Goal: Find specific page/section: Find specific page/section

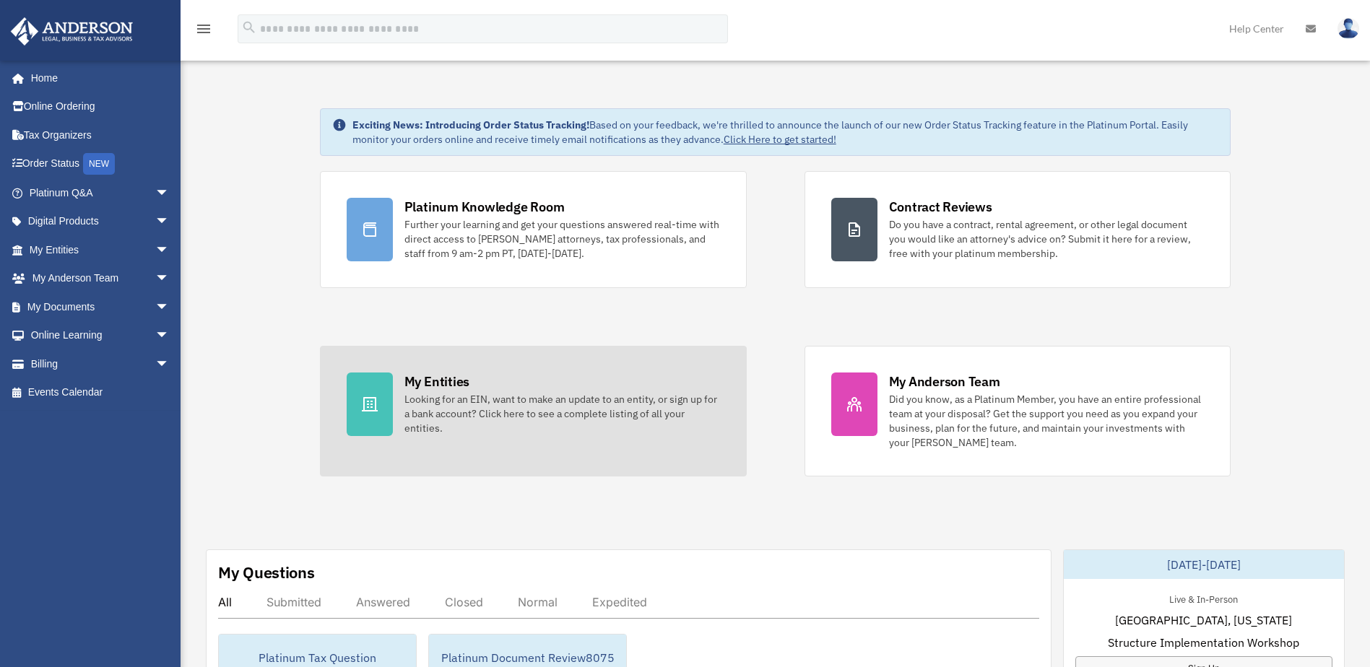
click at [525, 401] on div "Looking for an EIN, want to make an update to an entity, or sign up for a bank …" at bounding box center [561, 413] width 315 height 43
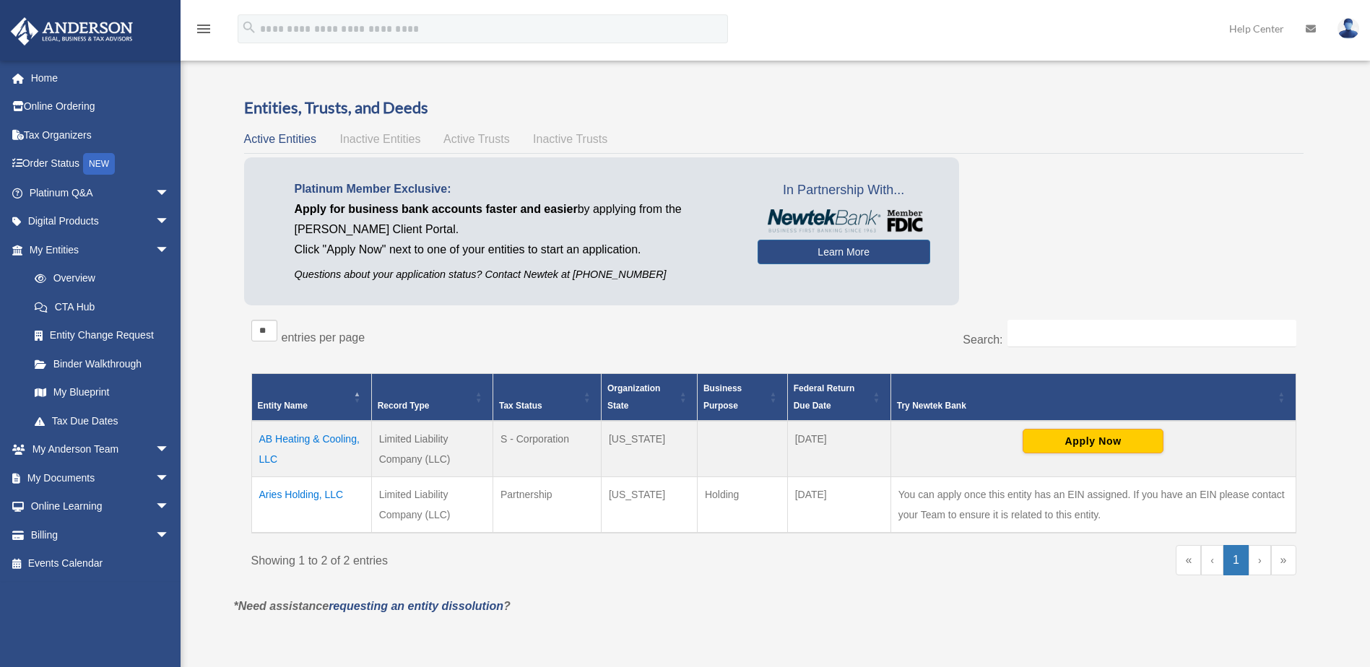
click at [293, 492] on td "Aries Holding, LLC" at bounding box center [311, 504] width 120 height 56
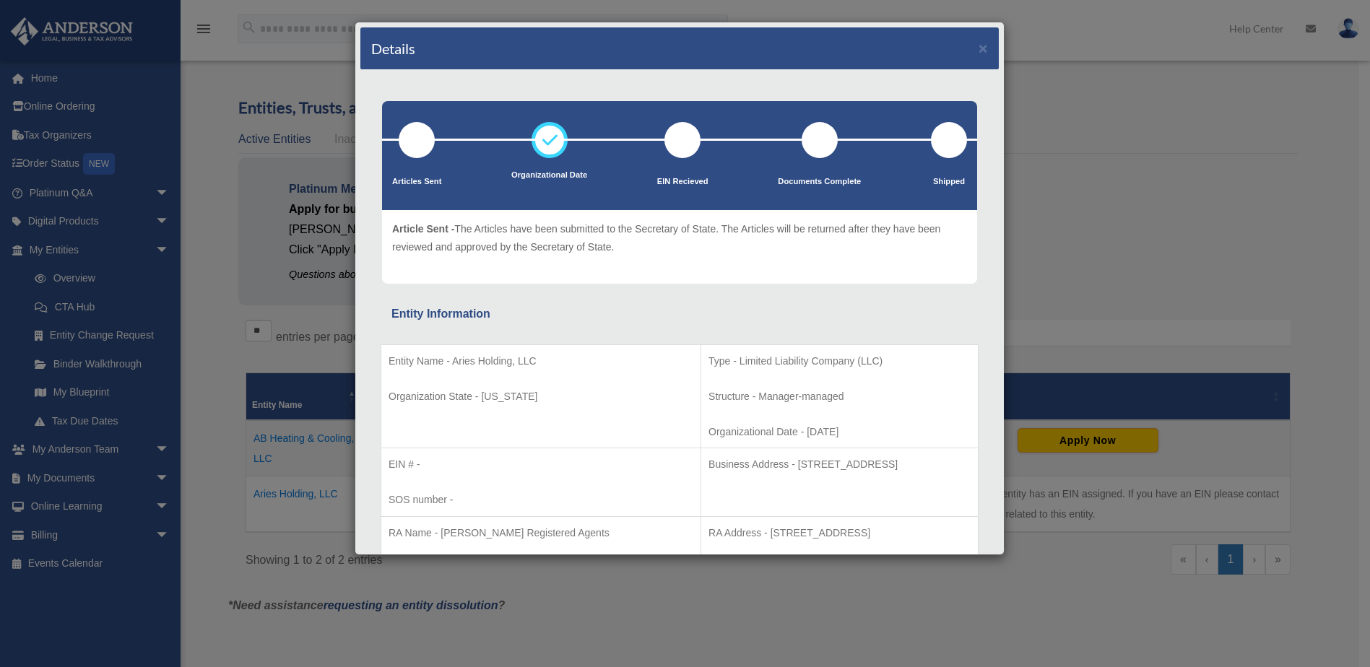
click at [1092, 136] on div "Details × Articles Sent Organizational Date" at bounding box center [685, 333] width 1370 height 667
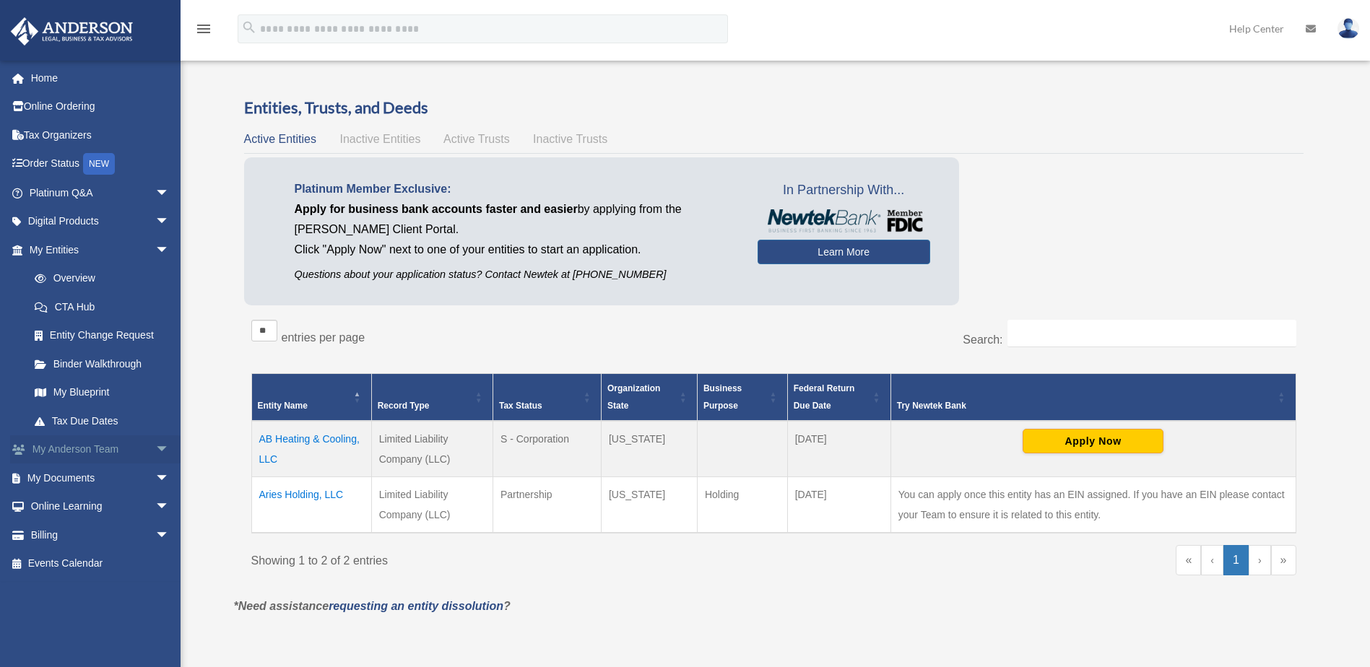
click at [155, 447] on span "arrow_drop_down" at bounding box center [169, 450] width 29 height 30
click at [131, 476] on link "My Anderson Team" at bounding box center [105, 477] width 171 height 29
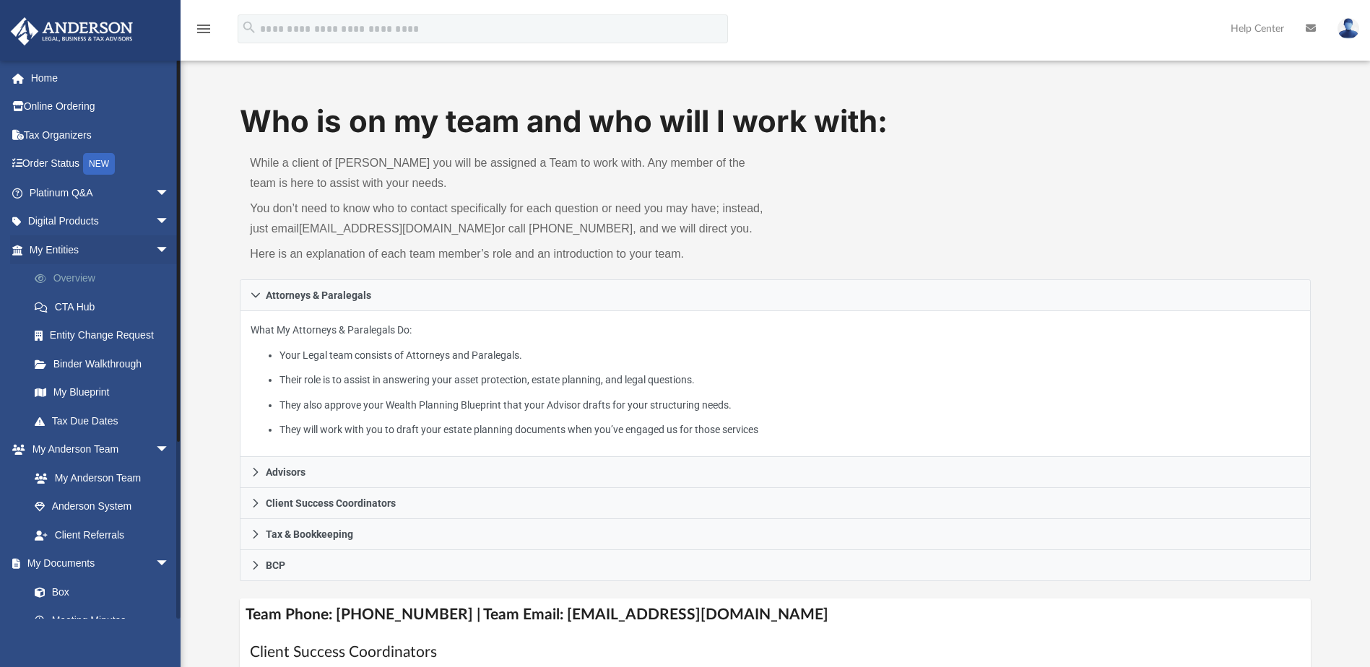
click at [77, 275] on link "Overview" at bounding box center [105, 278] width 171 height 29
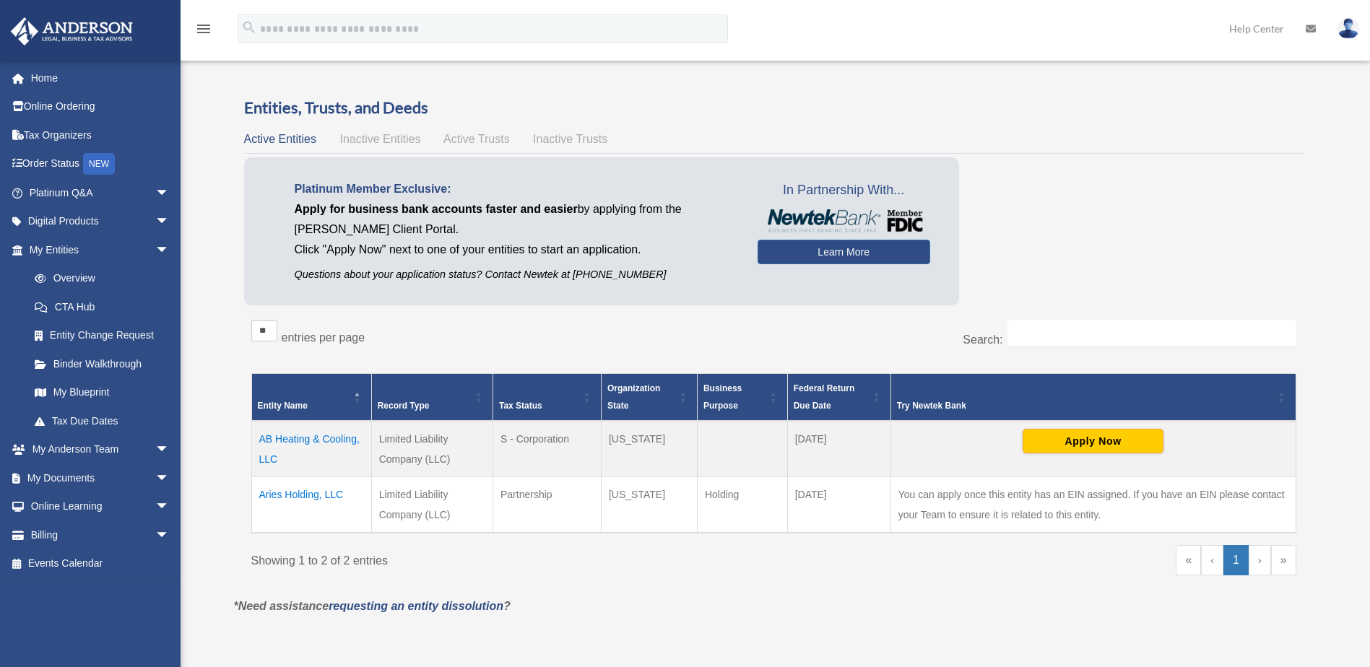
click at [318, 494] on td "Aries Holding, LLC" at bounding box center [311, 504] width 120 height 56
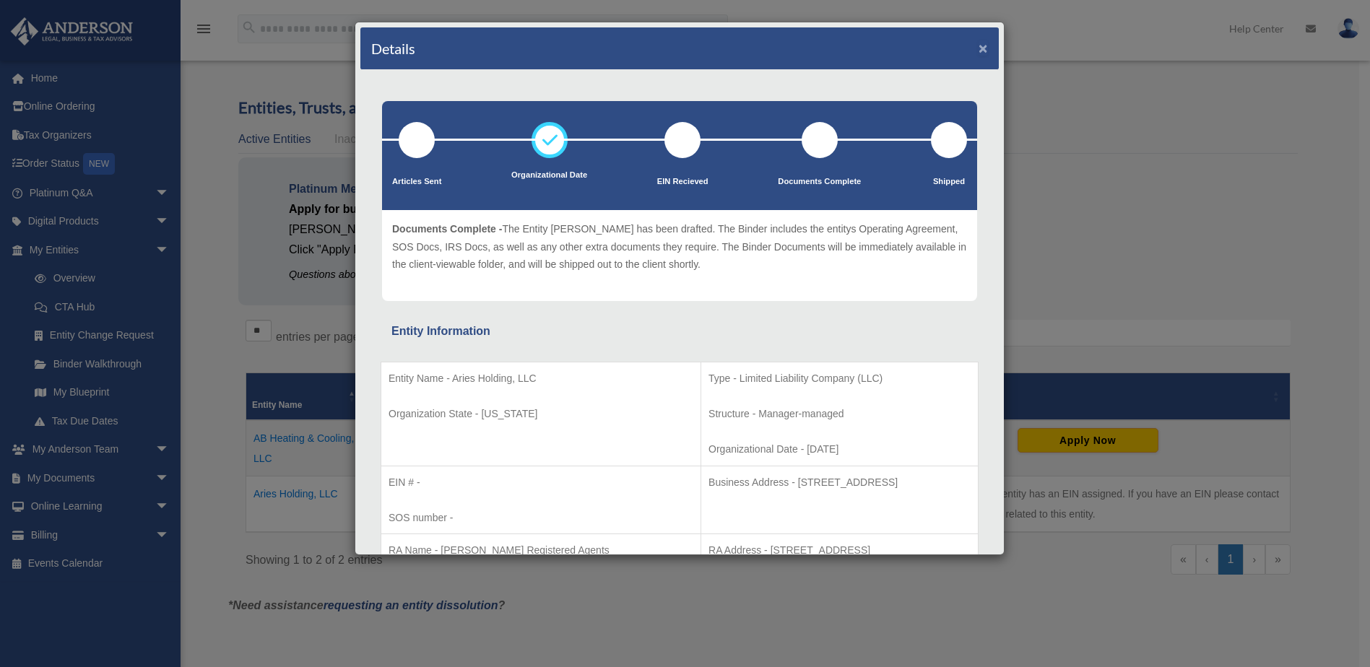
click at [978, 46] on button "×" at bounding box center [982, 47] width 9 height 15
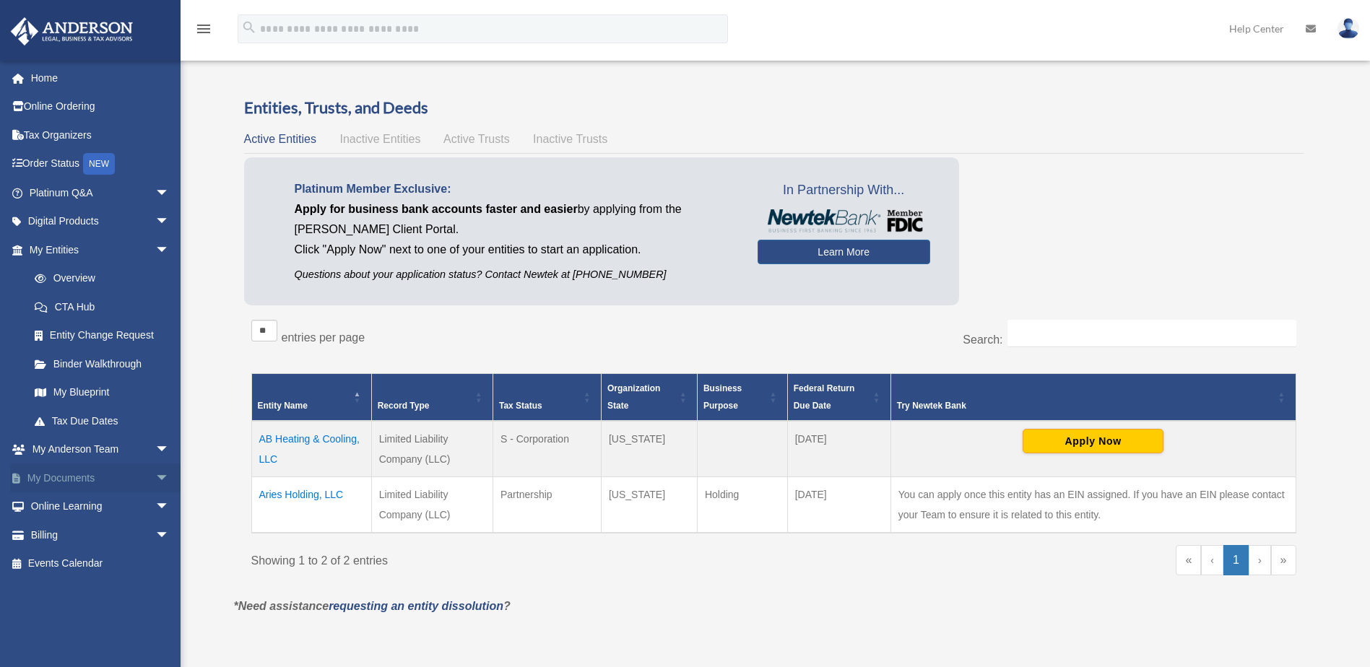
click at [105, 476] on link "My Documents arrow_drop_down" at bounding box center [100, 477] width 181 height 29
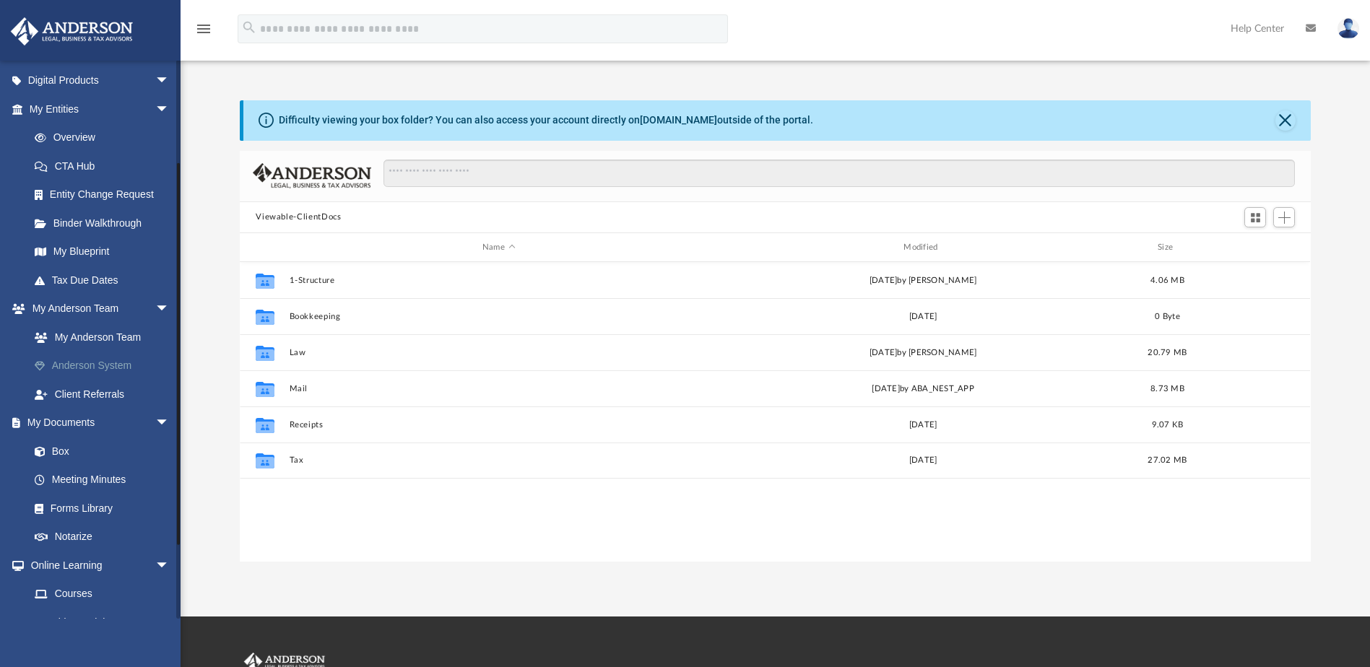
scroll to position [144, 0]
click at [83, 305] on link "My [PERSON_NAME] Team arrow_drop_down" at bounding box center [100, 305] width 181 height 29
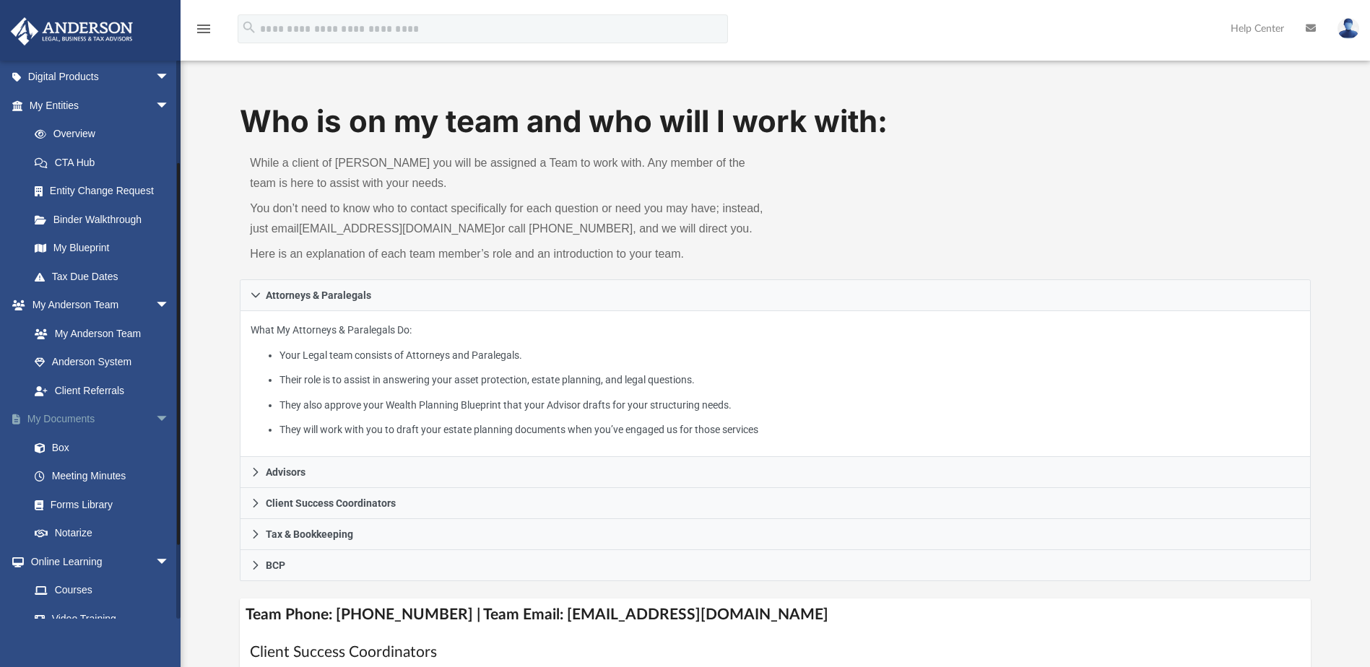
click at [71, 417] on link "My Documents arrow_drop_down" at bounding box center [100, 419] width 181 height 29
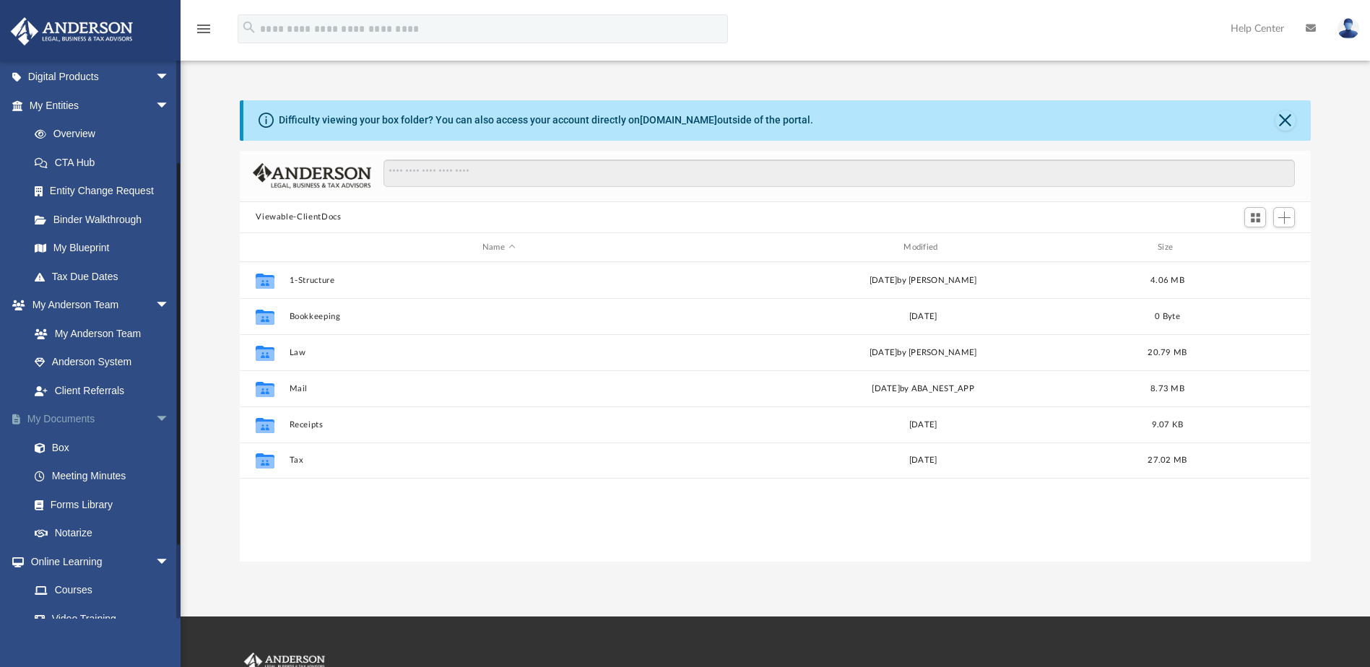
scroll to position [318, 1060]
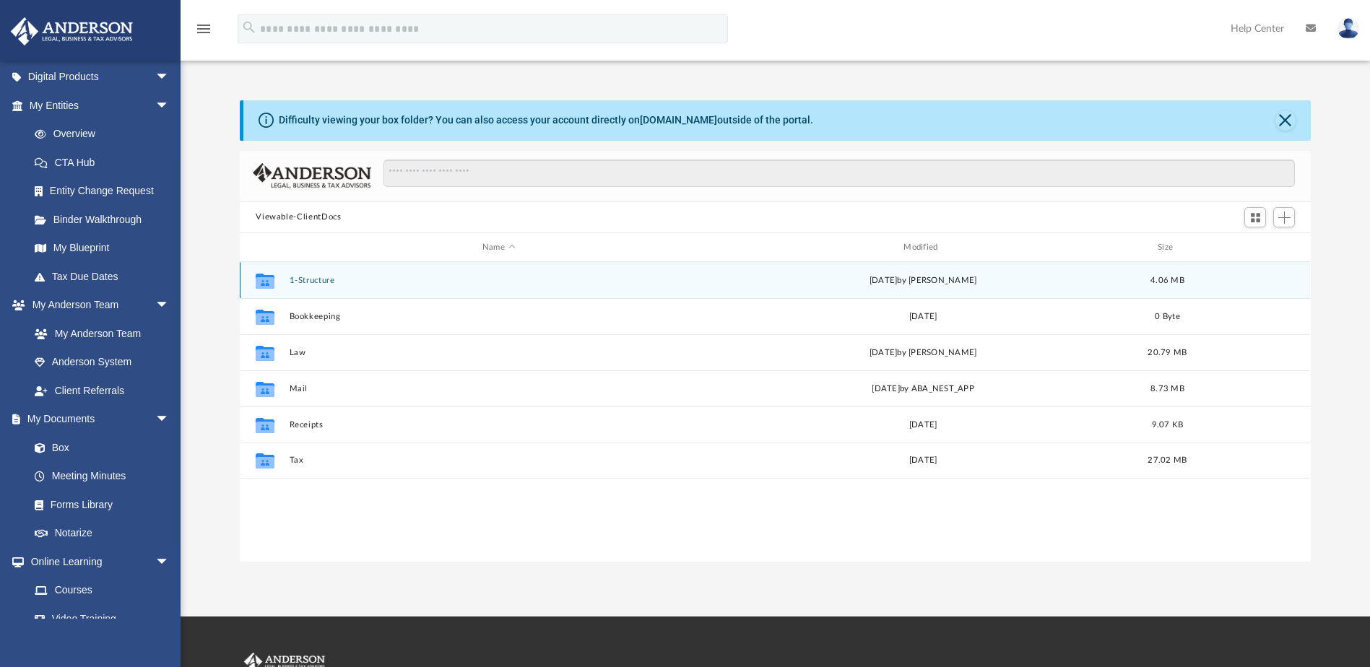
click at [310, 280] on button "1-Structure" at bounding box center [499, 280] width 418 height 9
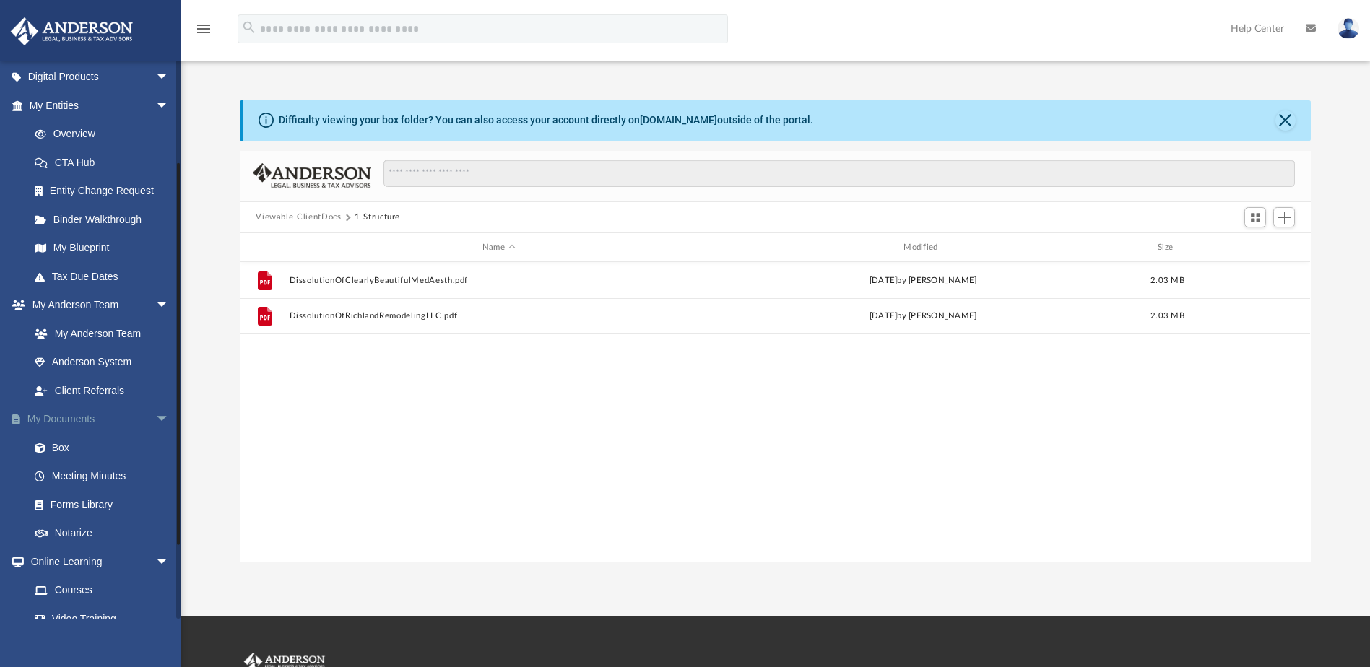
click at [88, 417] on link "My Documents arrow_drop_down" at bounding box center [100, 419] width 181 height 29
click at [300, 214] on button "Viewable-ClientDocs" at bounding box center [298, 217] width 85 height 13
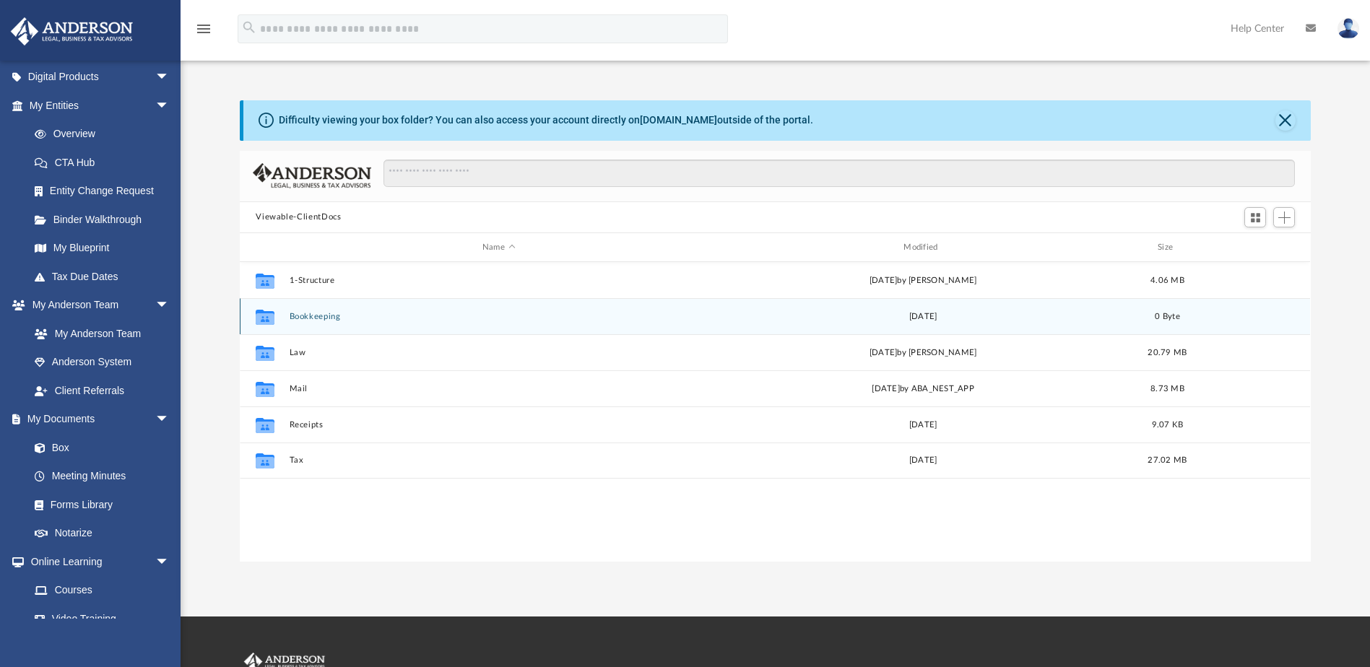
click at [306, 314] on button "Bookkeeping" at bounding box center [499, 316] width 418 height 9
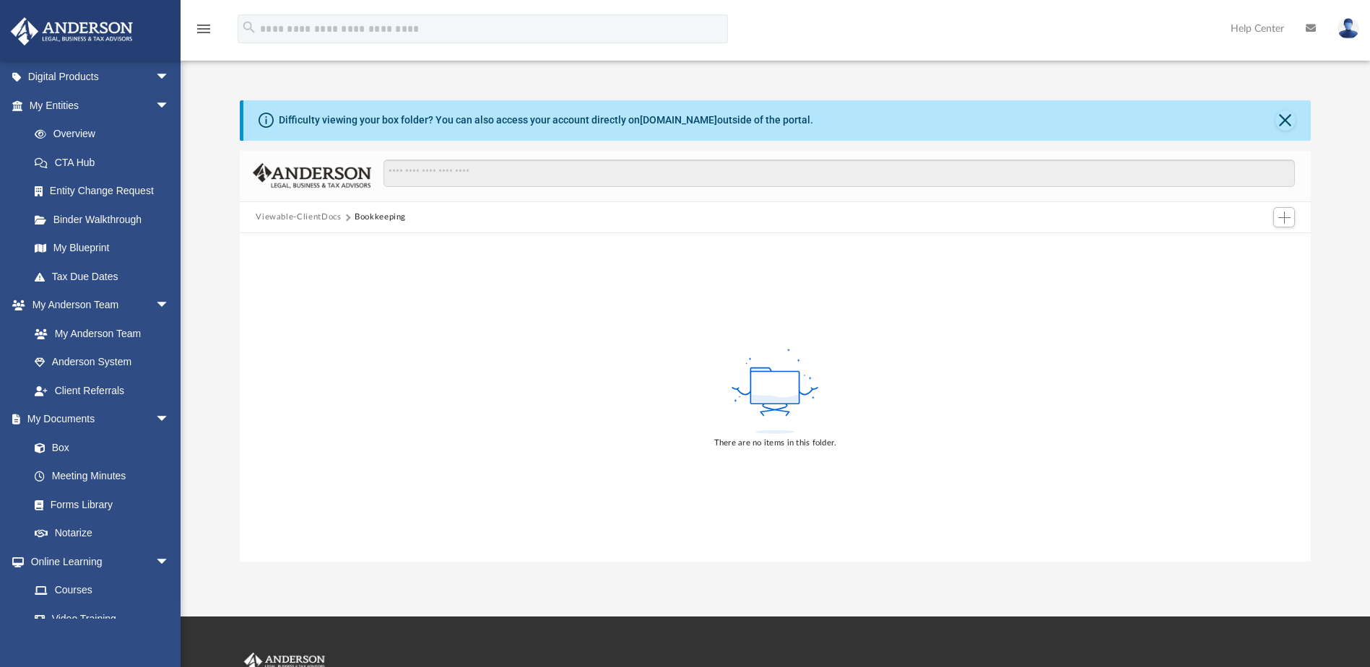
click at [303, 216] on button "Viewable-ClientDocs" at bounding box center [298, 217] width 85 height 13
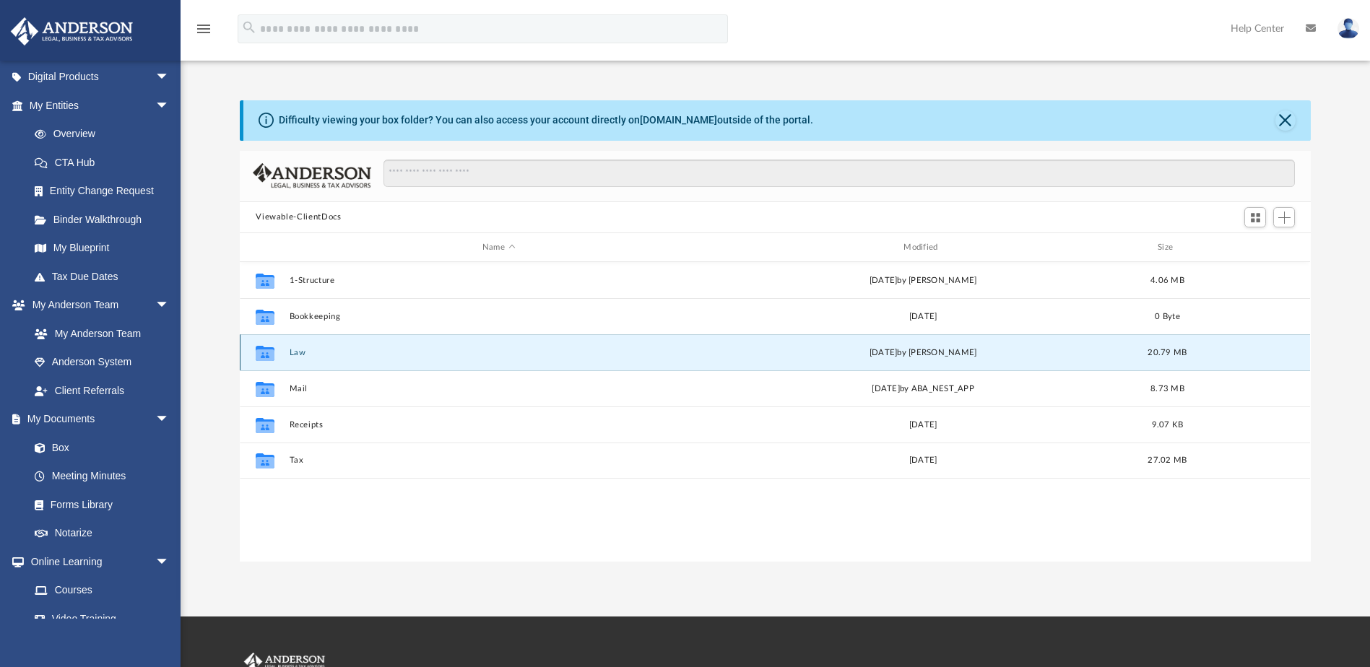
click at [295, 351] on button "Law" at bounding box center [499, 352] width 418 height 9
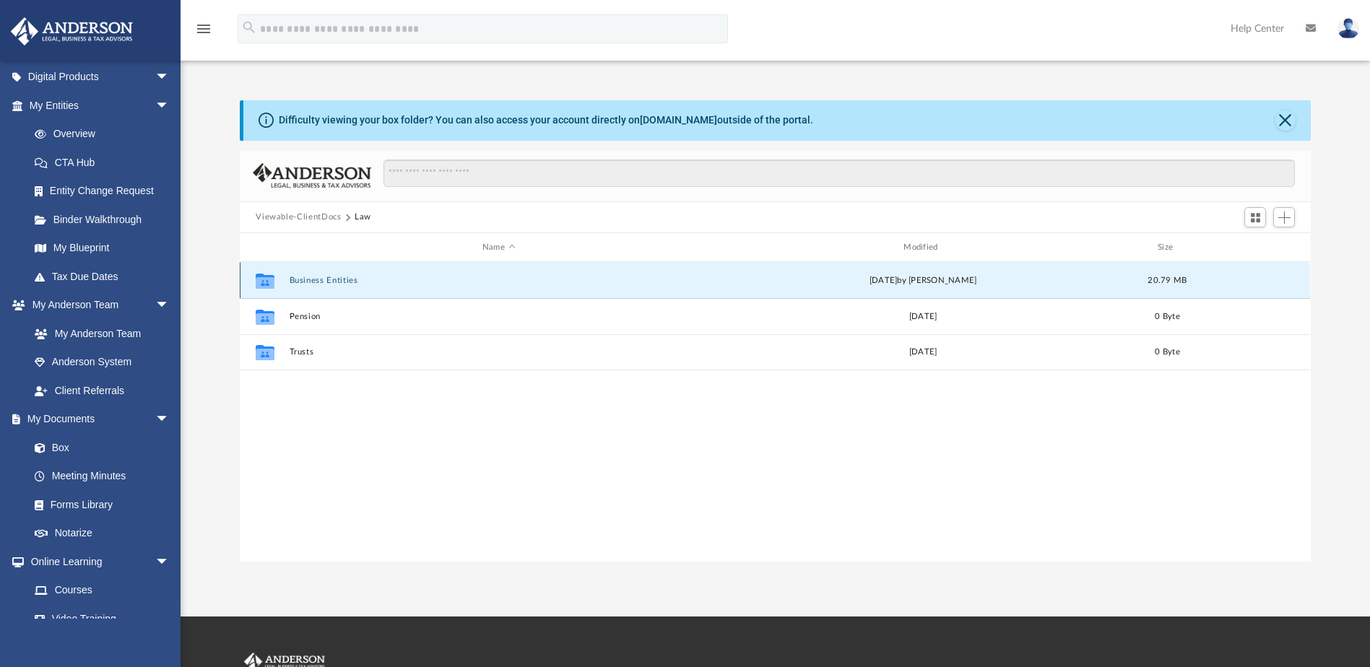
click at [321, 281] on button "Business Entities" at bounding box center [499, 280] width 418 height 9
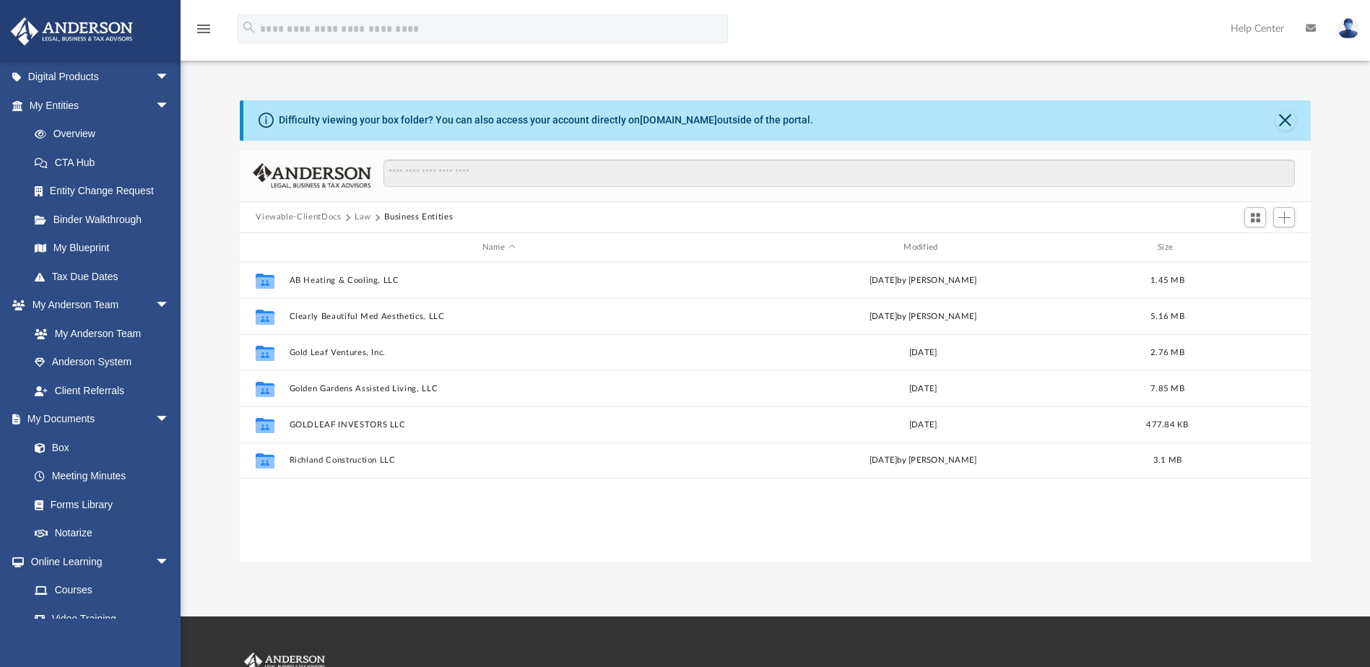
click at [316, 217] on button "Viewable-ClientDocs" at bounding box center [298, 217] width 85 height 13
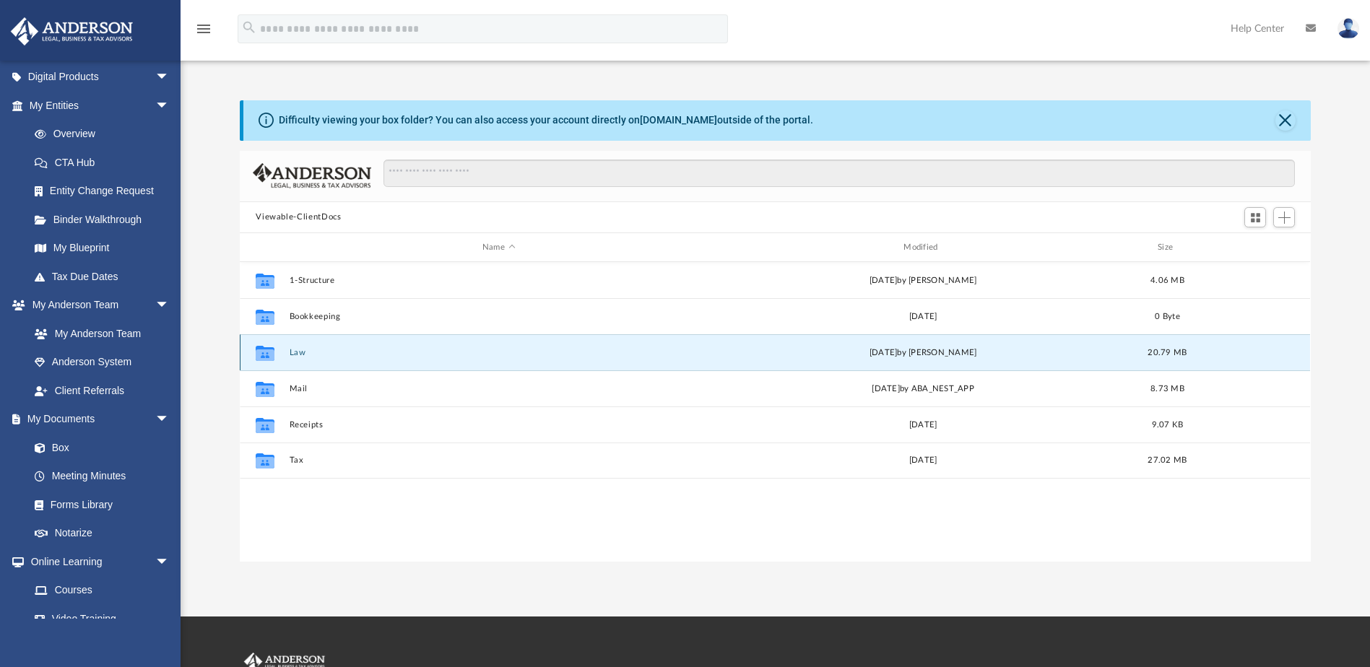
click at [300, 354] on button "Law" at bounding box center [499, 352] width 418 height 9
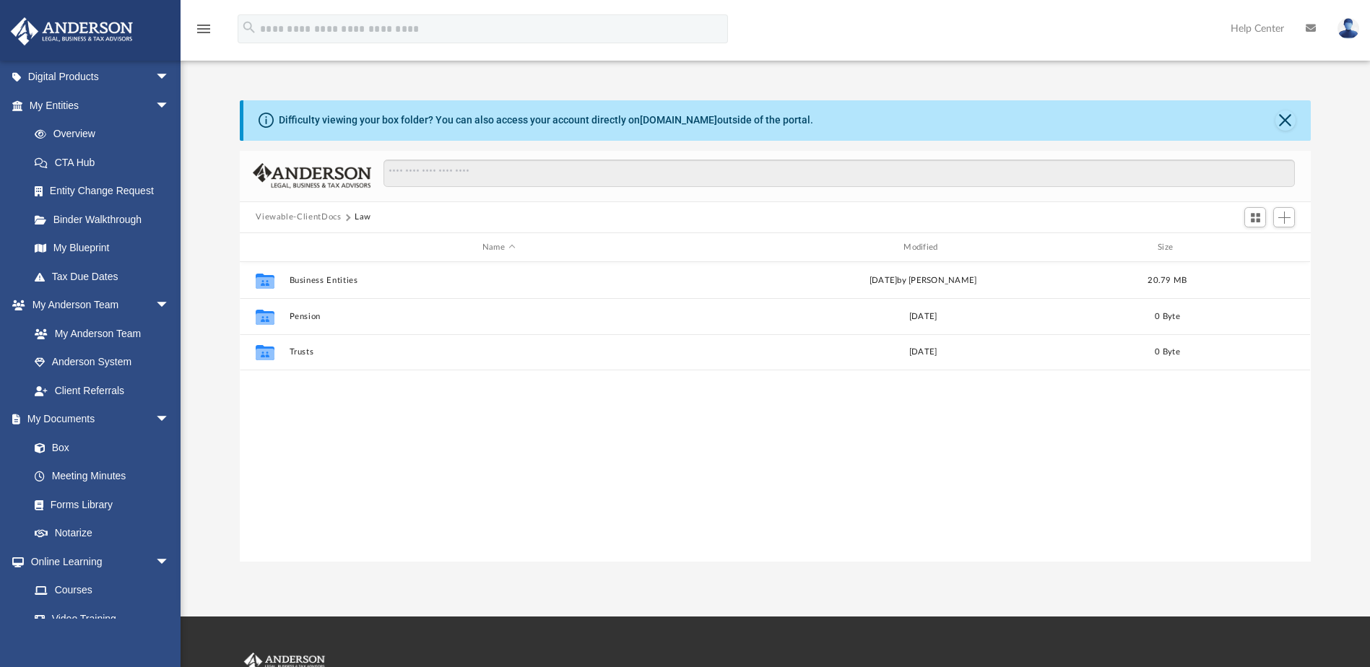
click at [313, 215] on button "Viewable-ClientDocs" at bounding box center [298, 217] width 85 height 13
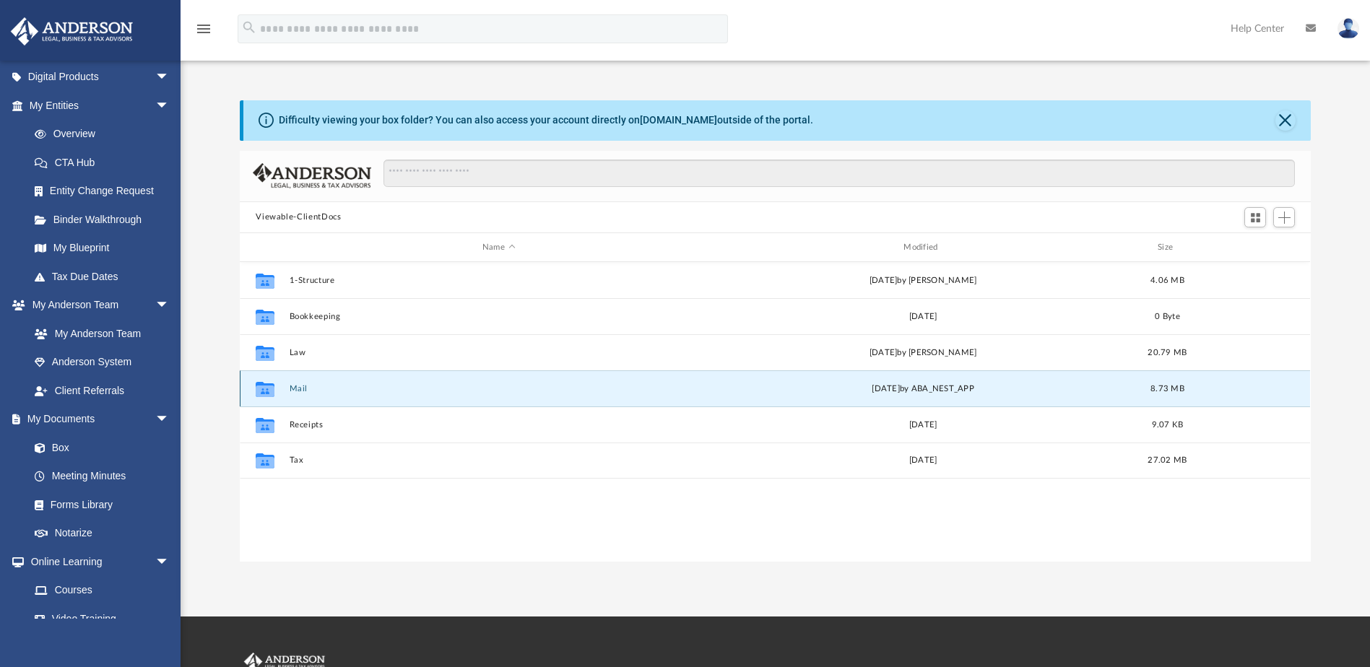
click at [297, 388] on button "Mail" at bounding box center [499, 388] width 418 height 9
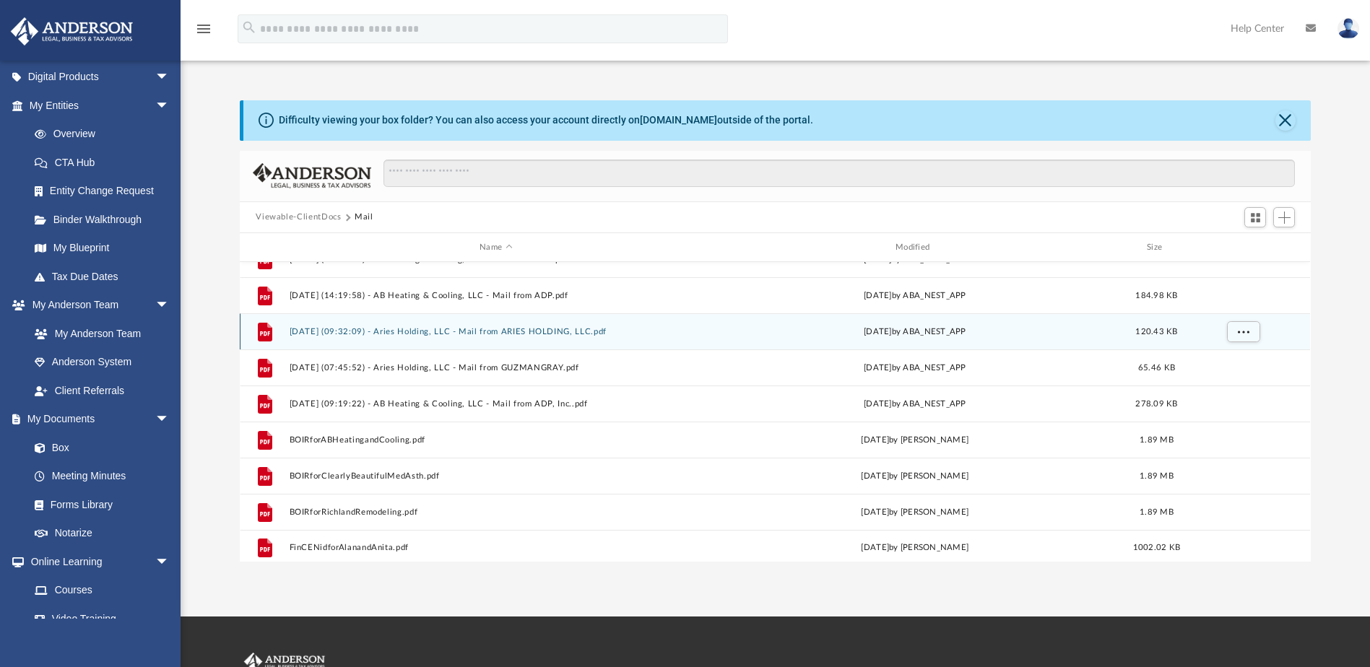
scroll to position [243, 0]
click at [571, 328] on button "[DATE] (09:32:09) - Aries Holding, LLC - Mail from ARIES HOLDING, LLC.pdf" at bounding box center [496, 326] width 413 height 9
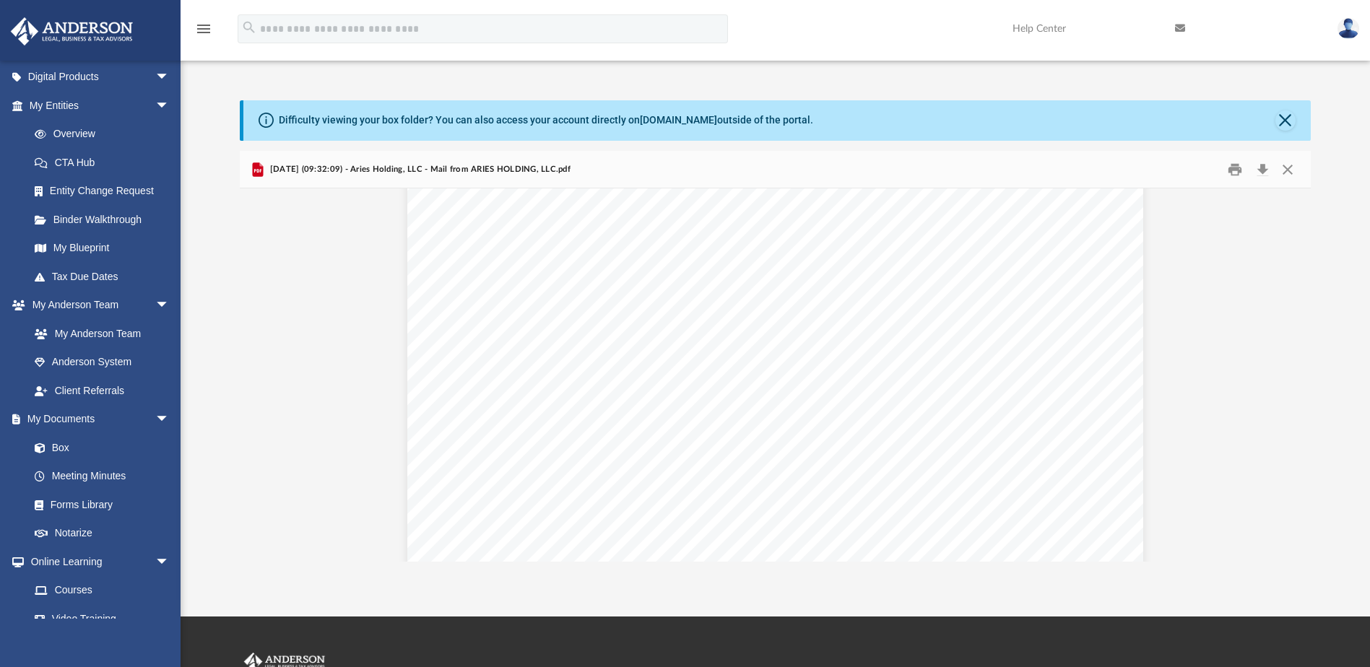
scroll to position [0, 0]
click at [85, 419] on link "My Documents arrow_drop_down" at bounding box center [100, 419] width 181 height 29
click at [155, 417] on span "arrow_drop_down" at bounding box center [169, 420] width 29 height 30
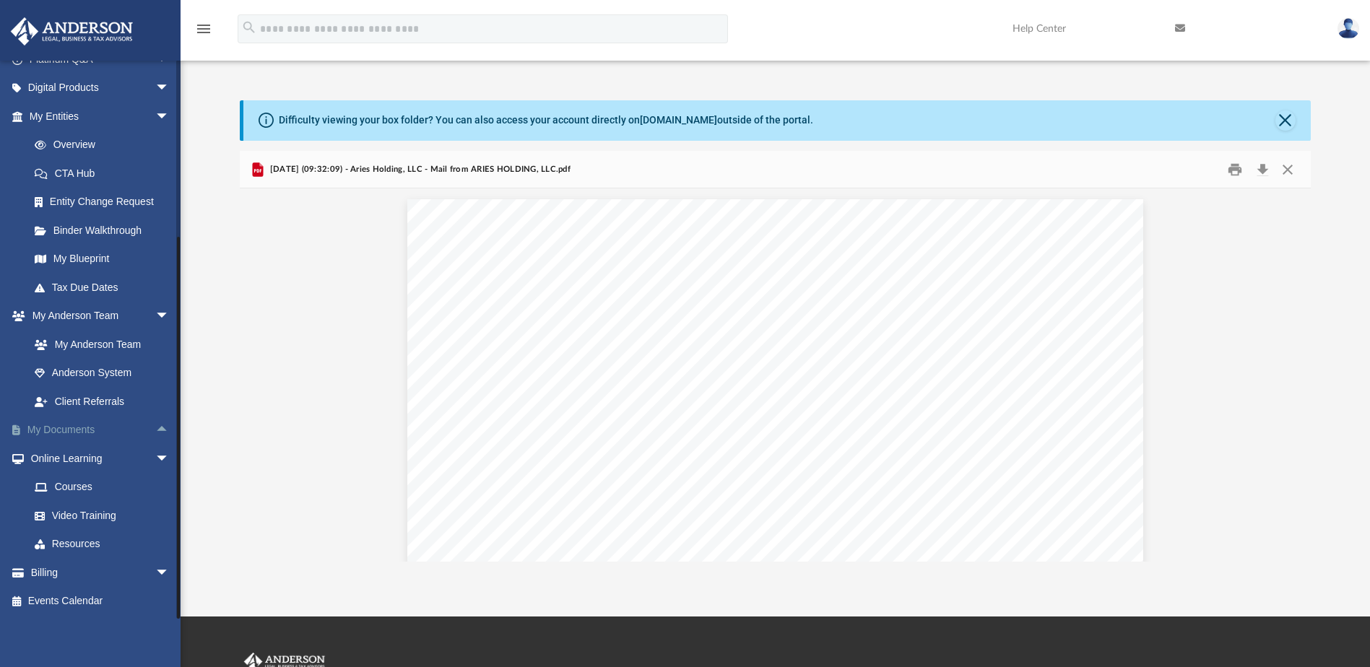
click at [80, 430] on link "My Documents arrow_drop_up" at bounding box center [100, 430] width 181 height 29
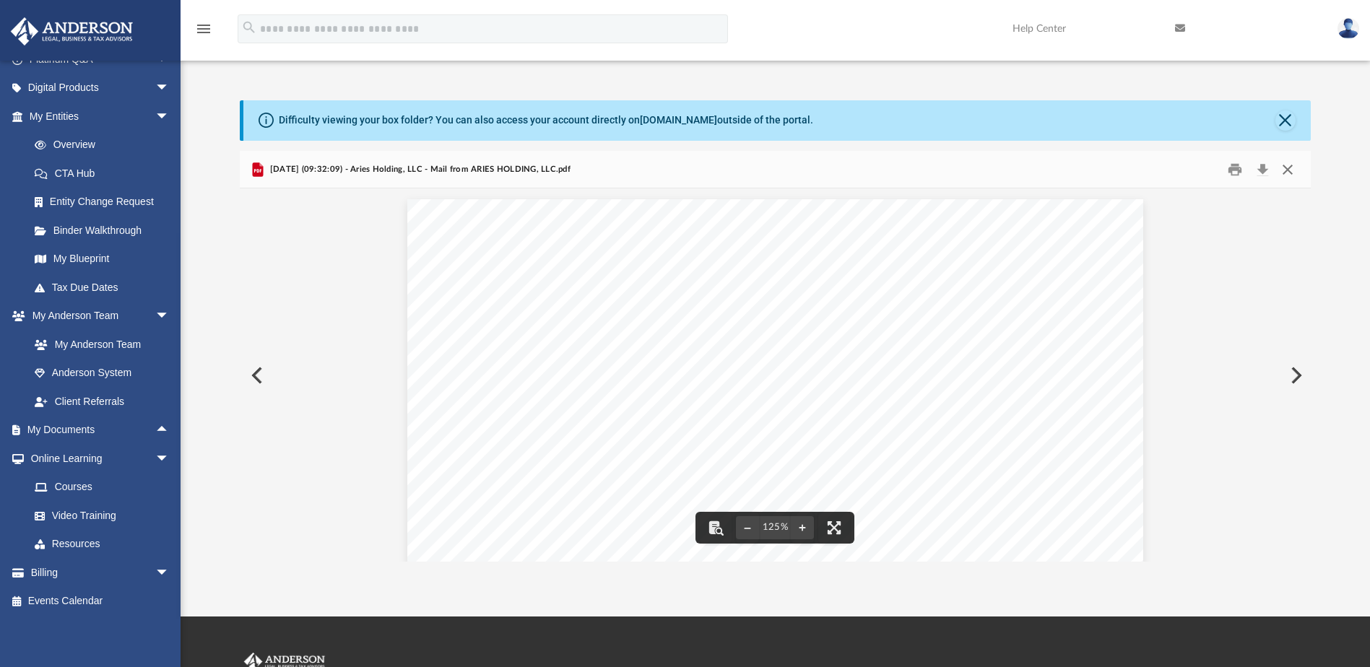
click at [1287, 167] on button "Close" at bounding box center [1287, 169] width 26 height 22
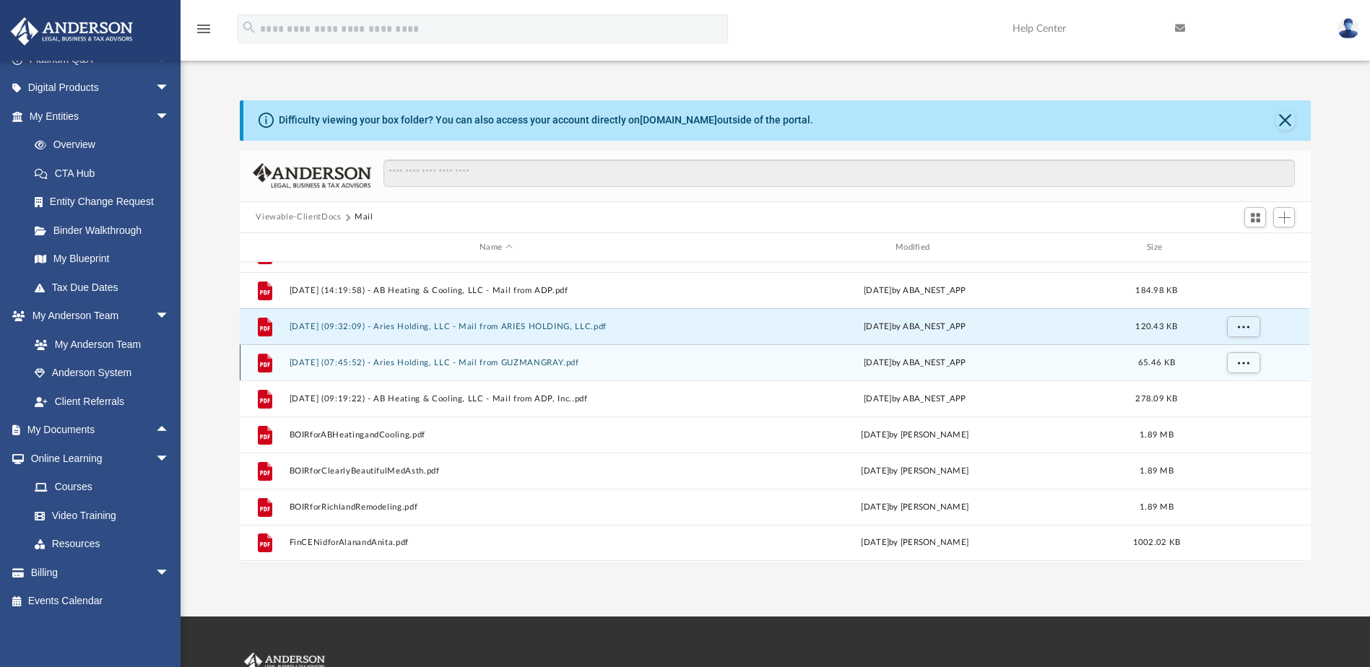
click at [485, 362] on button "[DATE] (07:45:52) - Aries Holding, LLC - Mail from GUZMANGRAY.pdf" at bounding box center [496, 362] width 413 height 9
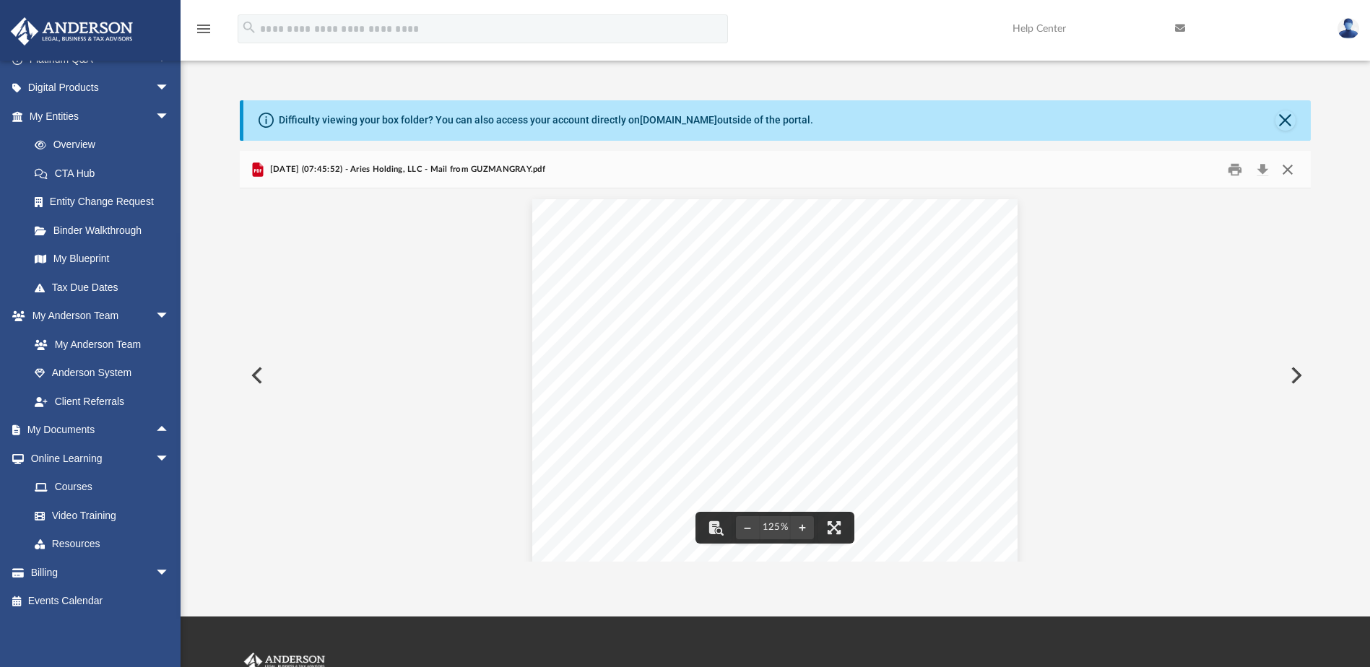
click at [1287, 170] on button "Close" at bounding box center [1287, 169] width 26 height 22
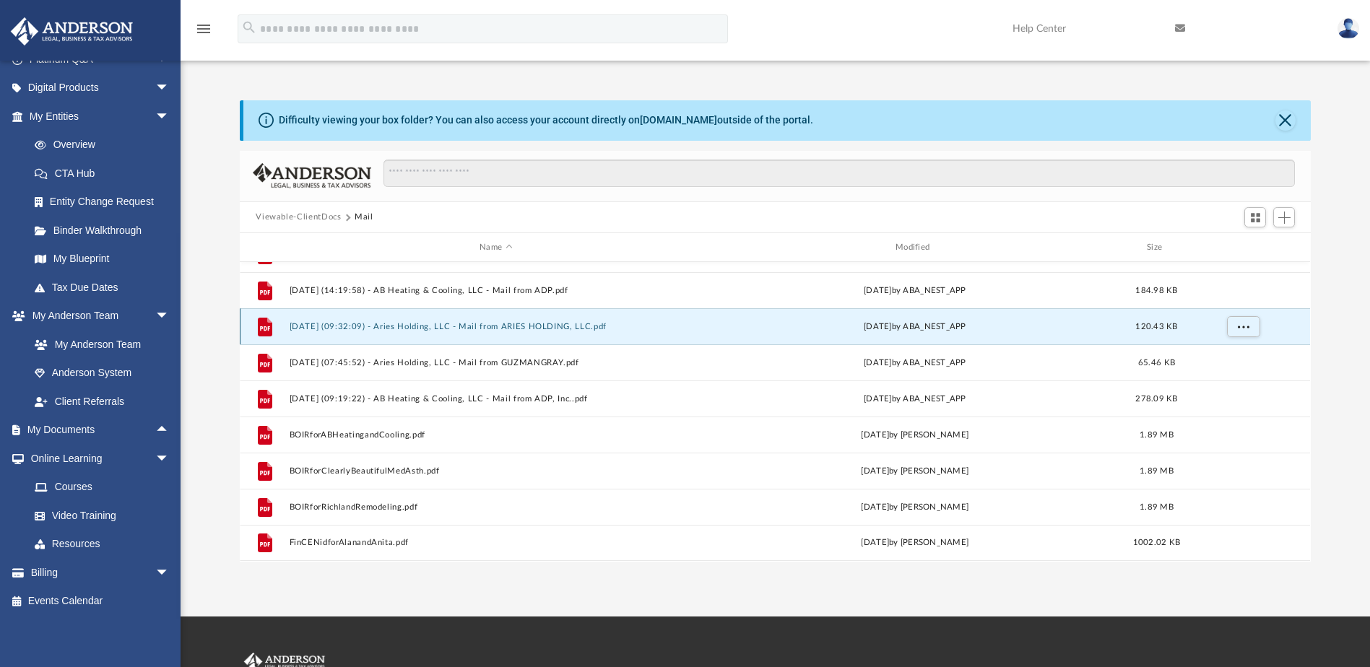
click at [539, 326] on button "[DATE] (09:32:09) - Aries Holding, LLC - Mail from ARIES HOLDING, LLC.pdf" at bounding box center [496, 326] width 413 height 9
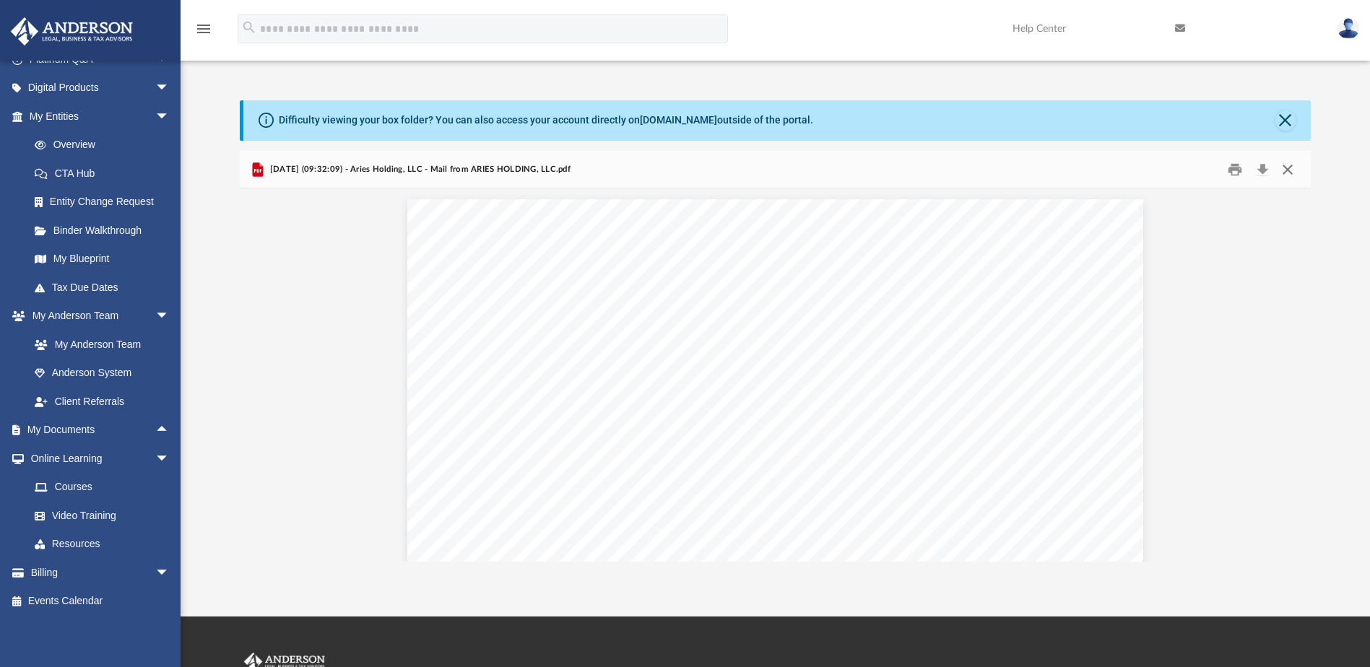
click at [1291, 170] on button "Close" at bounding box center [1287, 169] width 26 height 22
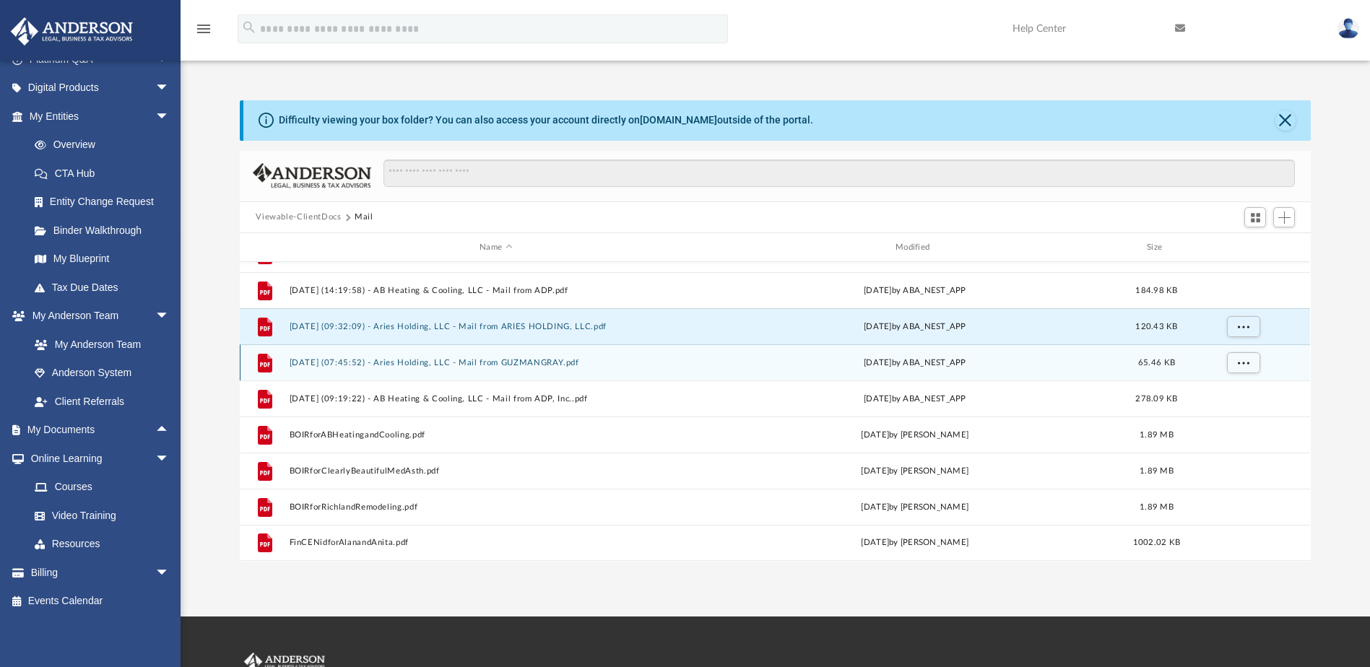
click at [495, 364] on button "[DATE] (07:45:52) - Aries Holding, LLC - Mail from GUZMANGRAY.pdf" at bounding box center [496, 362] width 413 height 9
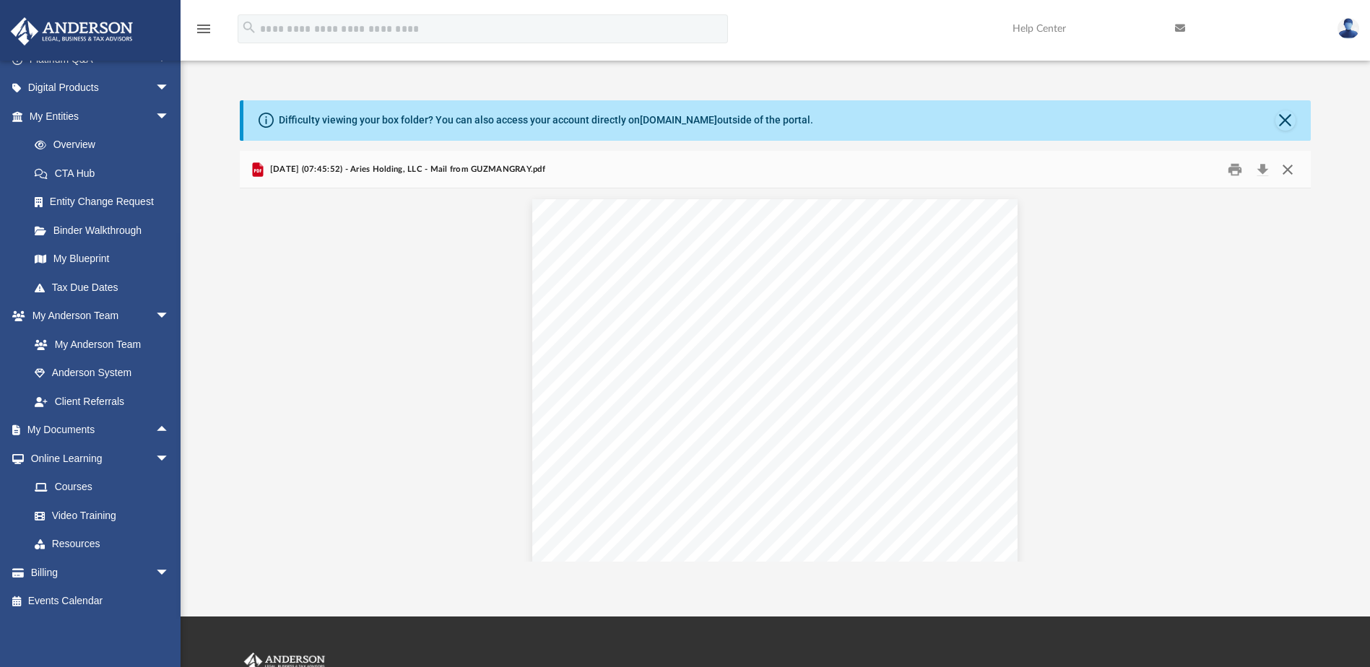
click at [1287, 168] on button "Close" at bounding box center [1287, 169] width 26 height 22
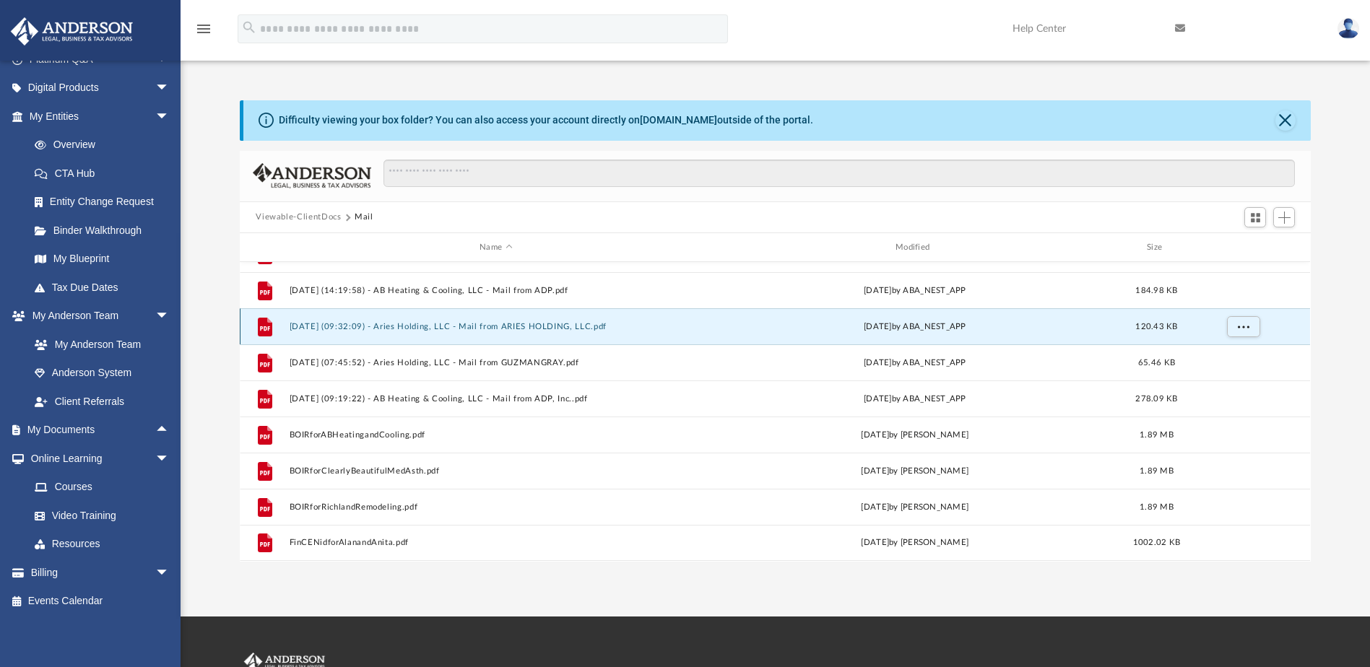
click at [547, 324] on button "[DATE] (09:32:09) - Aries Holding, LLC - Mail from ARIES HOLDING, LLC.pdf" at bounding box center [496, 326] width 413 height 9
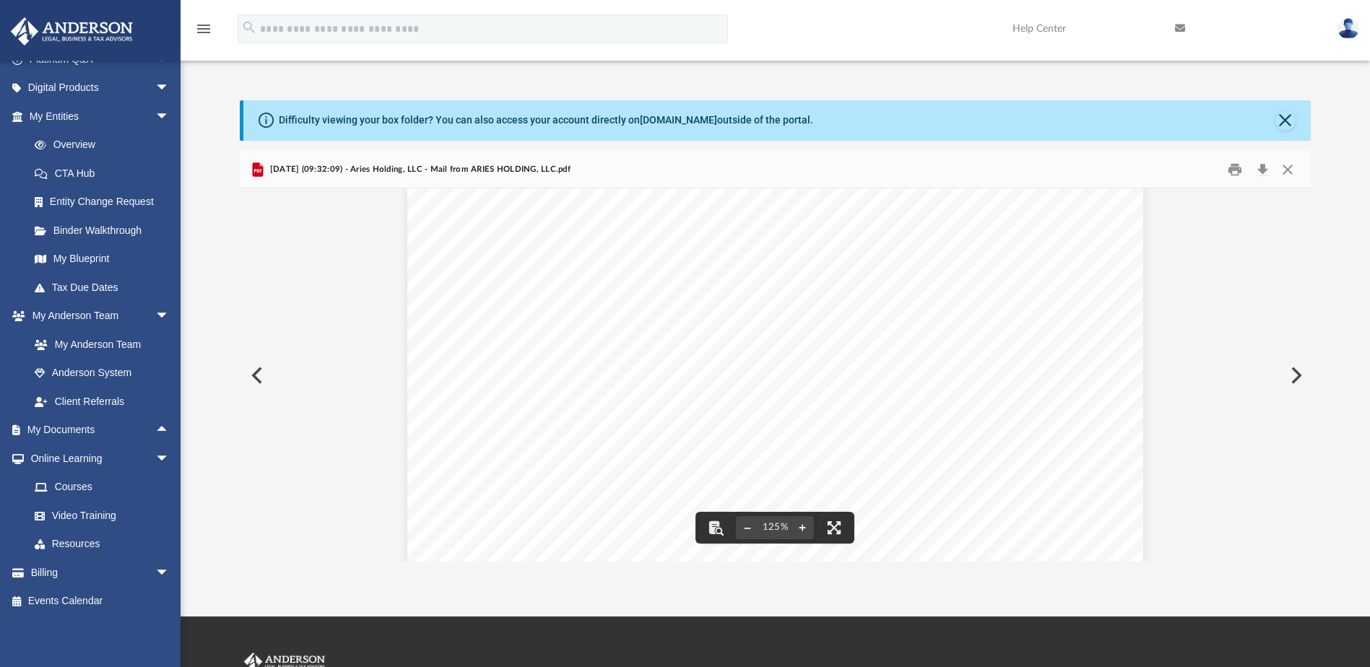
scroll to position [289, 0]
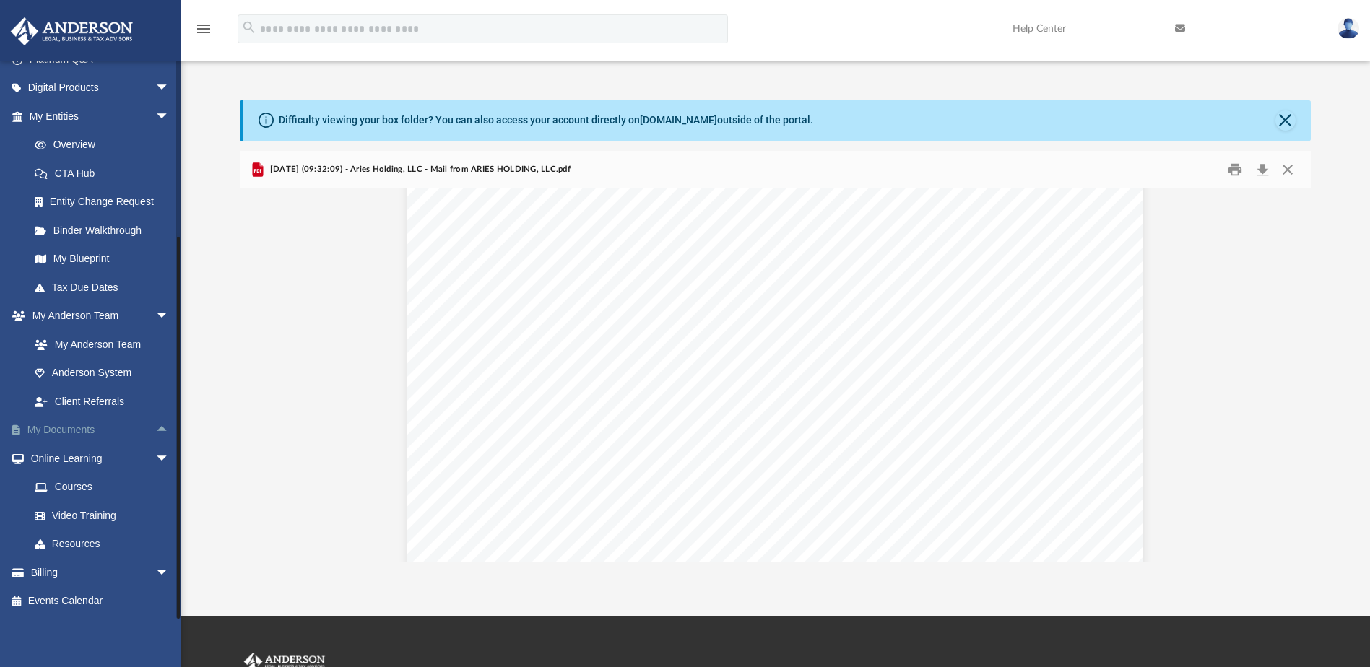
click at [79, 426] on link "My Documents arrow_drop_up" at bounding box center [100, 430] width 181 height 29
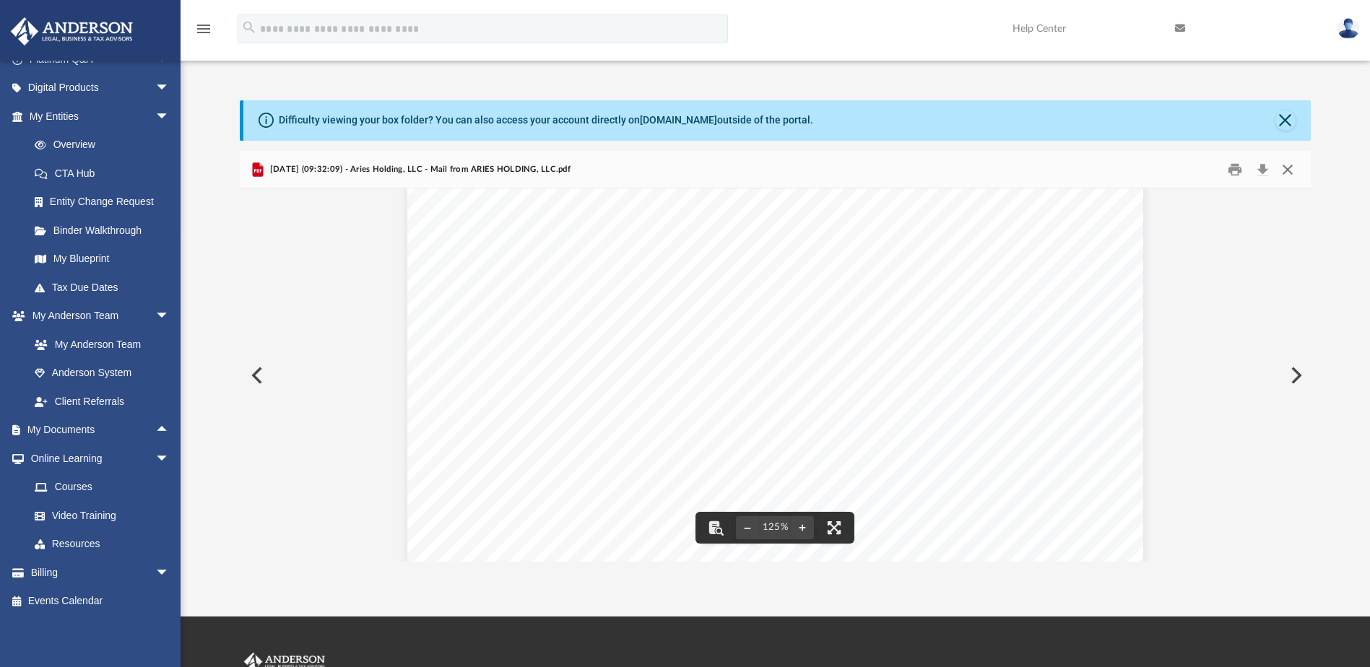
click at [1286, 165] on button "Close" at bounding box center [1287, 169] width 26 height 22
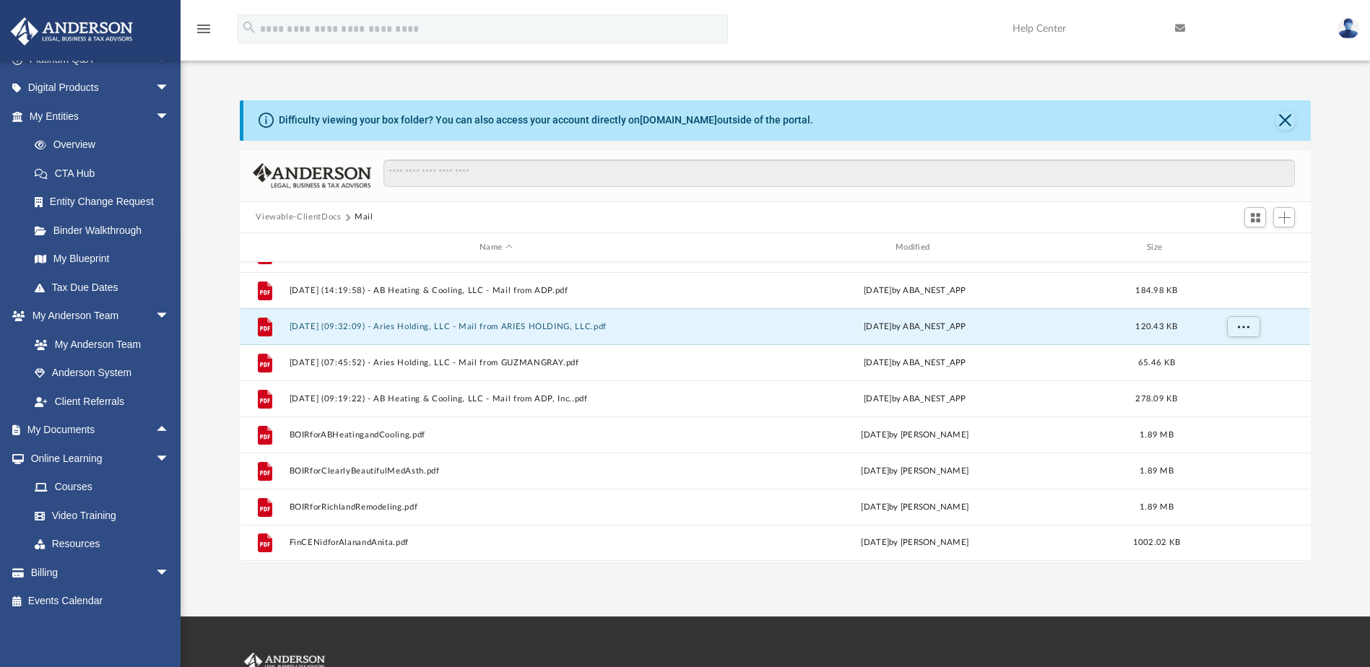
click at [305, 218] on button "Viewable-ClientDocs" at bounding box center [298, 217] width 85 height 13
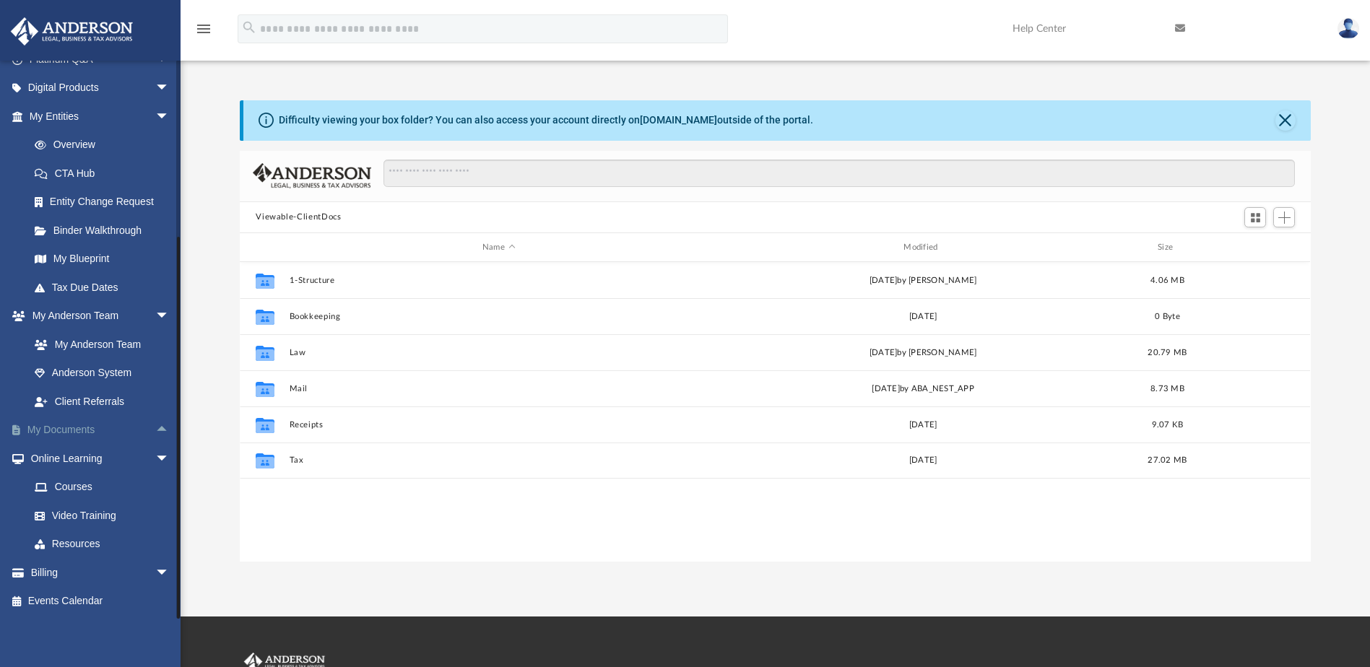
click at [76, 429] on link "My Documents arrow_drop_up" at bounding box center [100, 430] width 181 height 29
click at [82, 145] on link "Overview" at bounding box center [105, 145] width 171 height 29
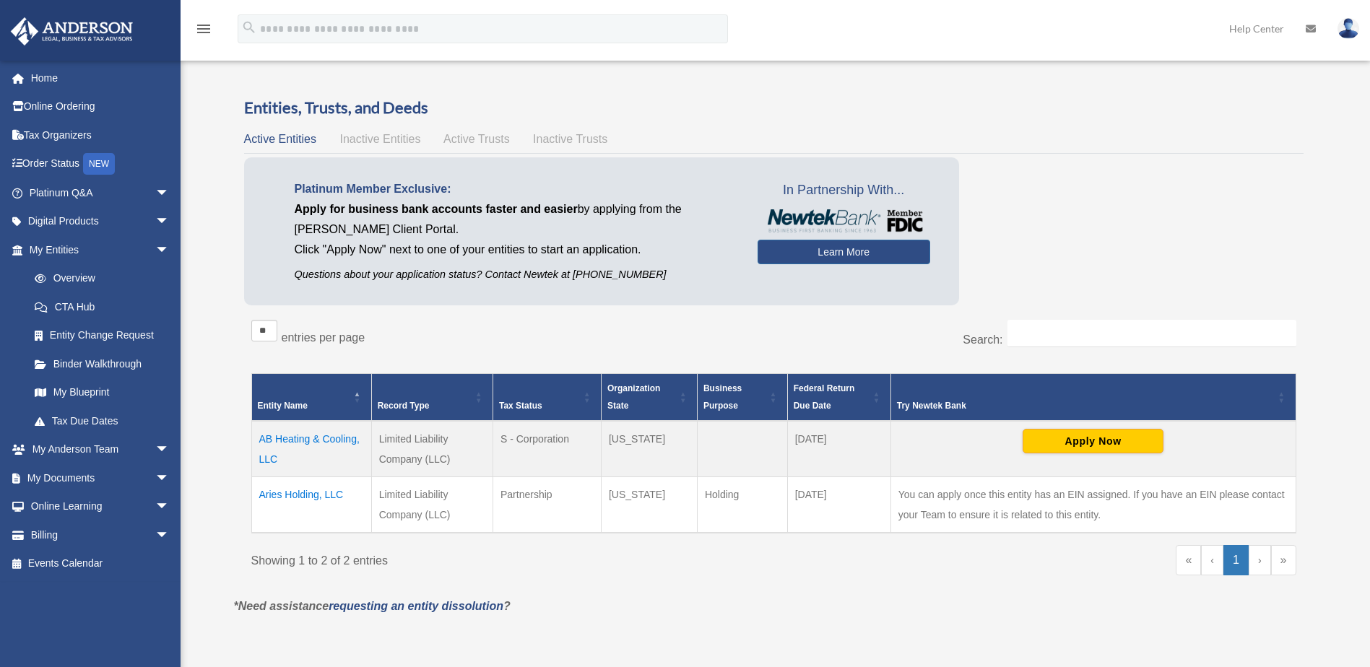
click at [308, 491] on td "Aries Holding, LLC" at bounding box center [311, 504] width 120 height 56
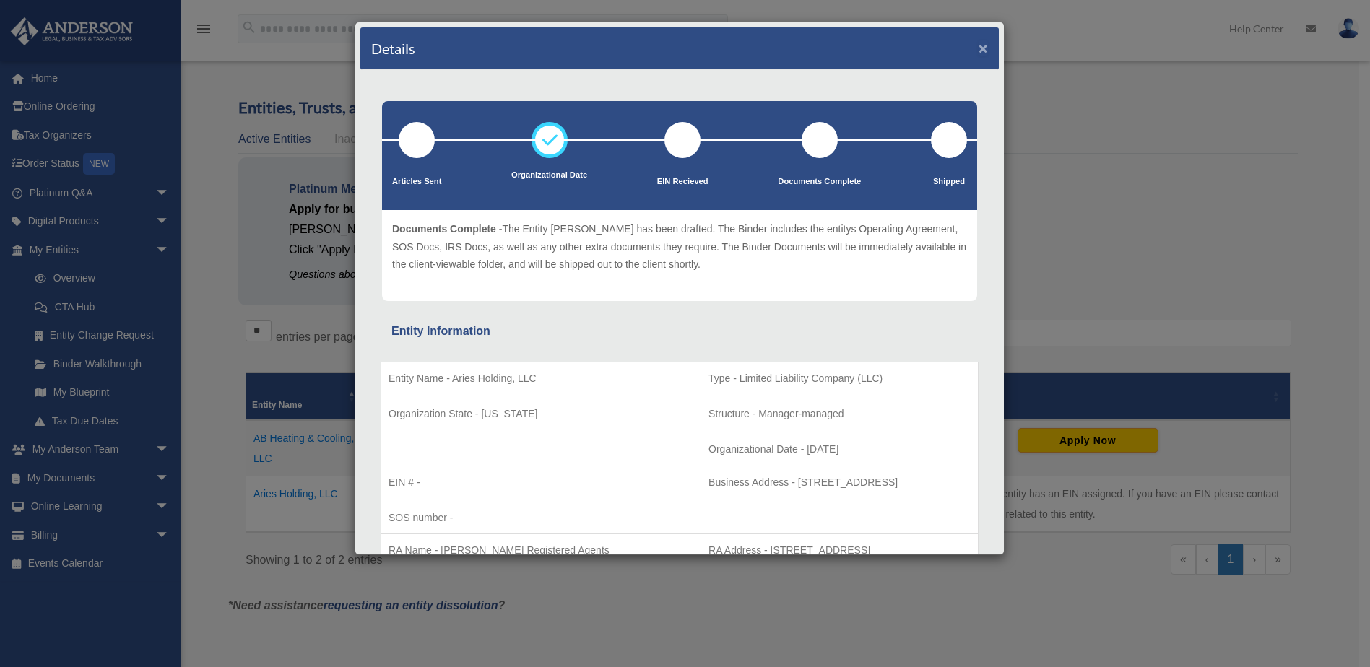
click at [978, 47] on button "×" at bounding box center [982, 47] width 9 height 15
